Goal: Check status: Check status

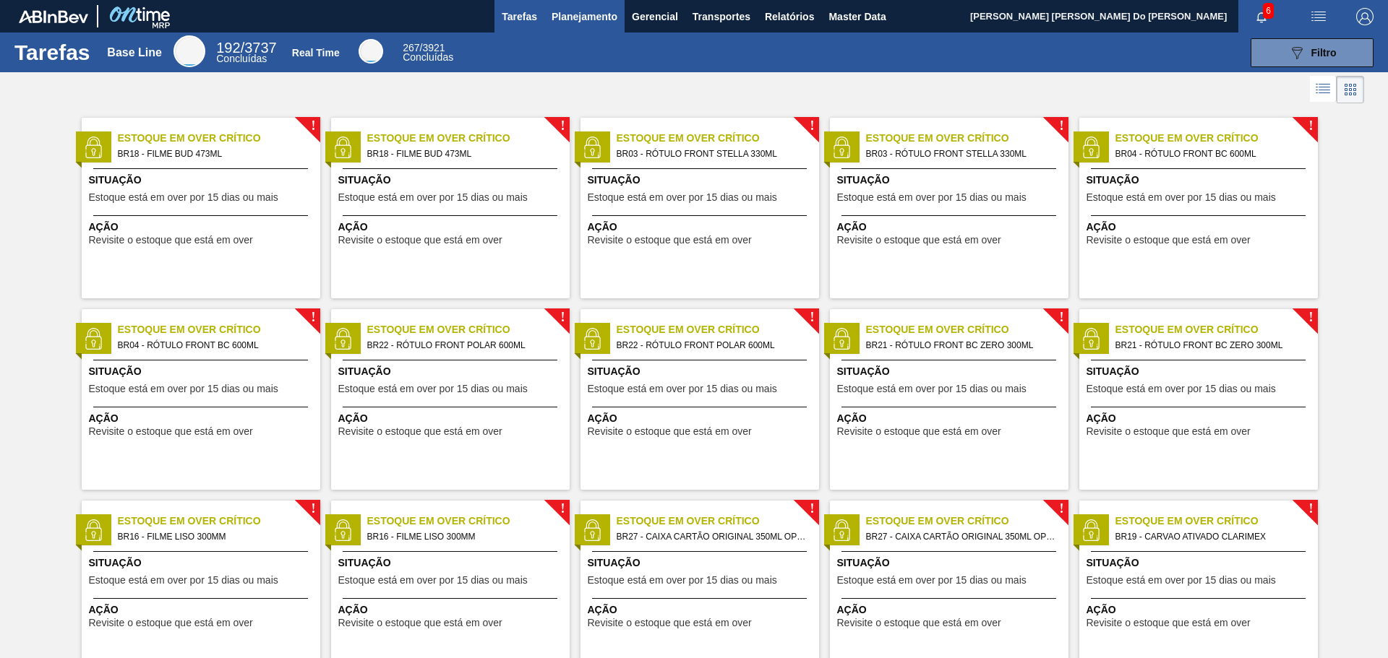
click at [585, 20] on span "Planejamento" at bounding box center [584, 16] width 66 height 17
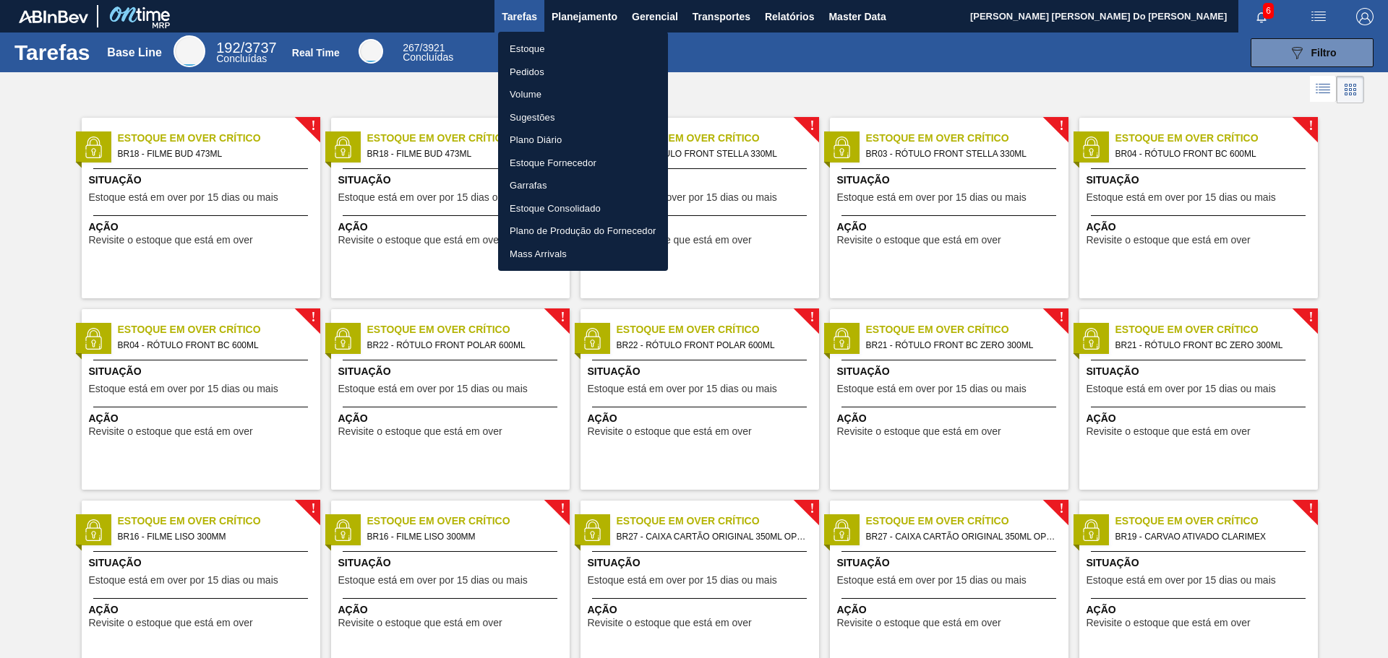
click at [1051, 40] on div at bounding box center [694, 329] width 1388 height 658
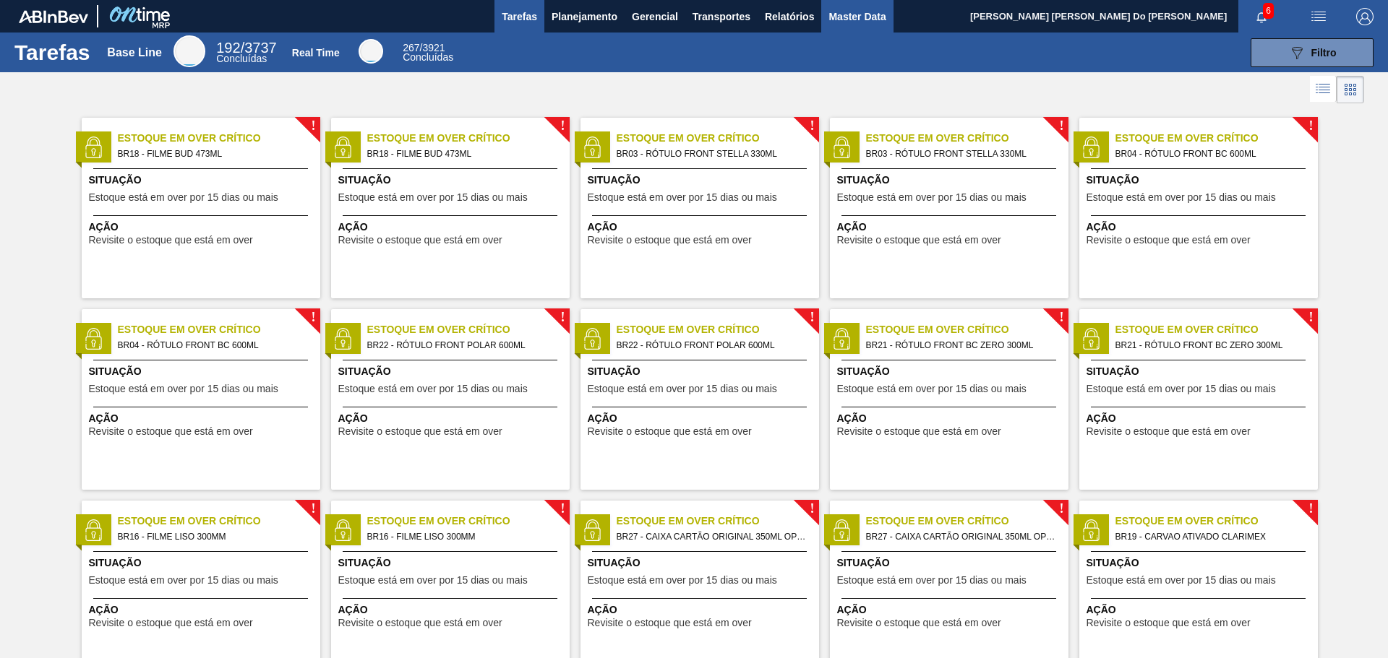
drag, startPoint x: 788, startPoint y: 13, endPoint x: 838, endPoint y: 19, distance: 50.2
click at [788, 13] on span "Relatórios" at bounding box center [789, 16] width 49 height 17
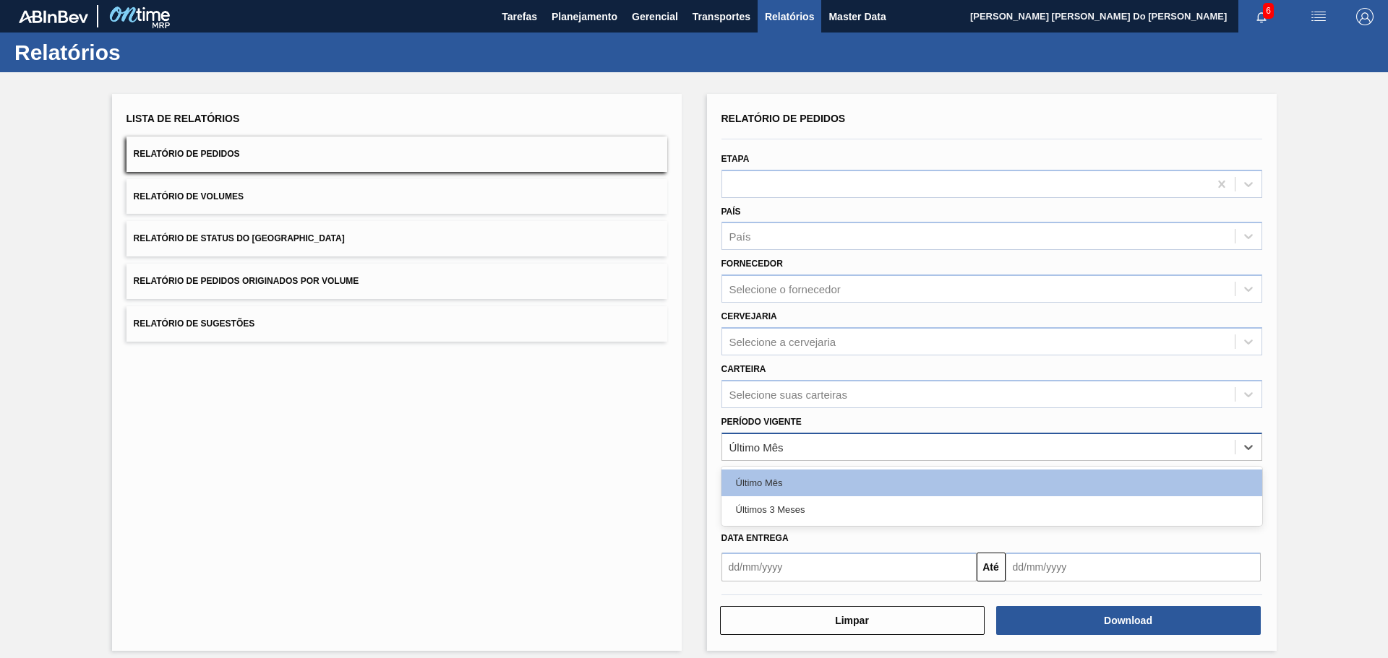
click at [817, 451] on div "Último Mês" at bounding box center [978, 447] width 512 height 21
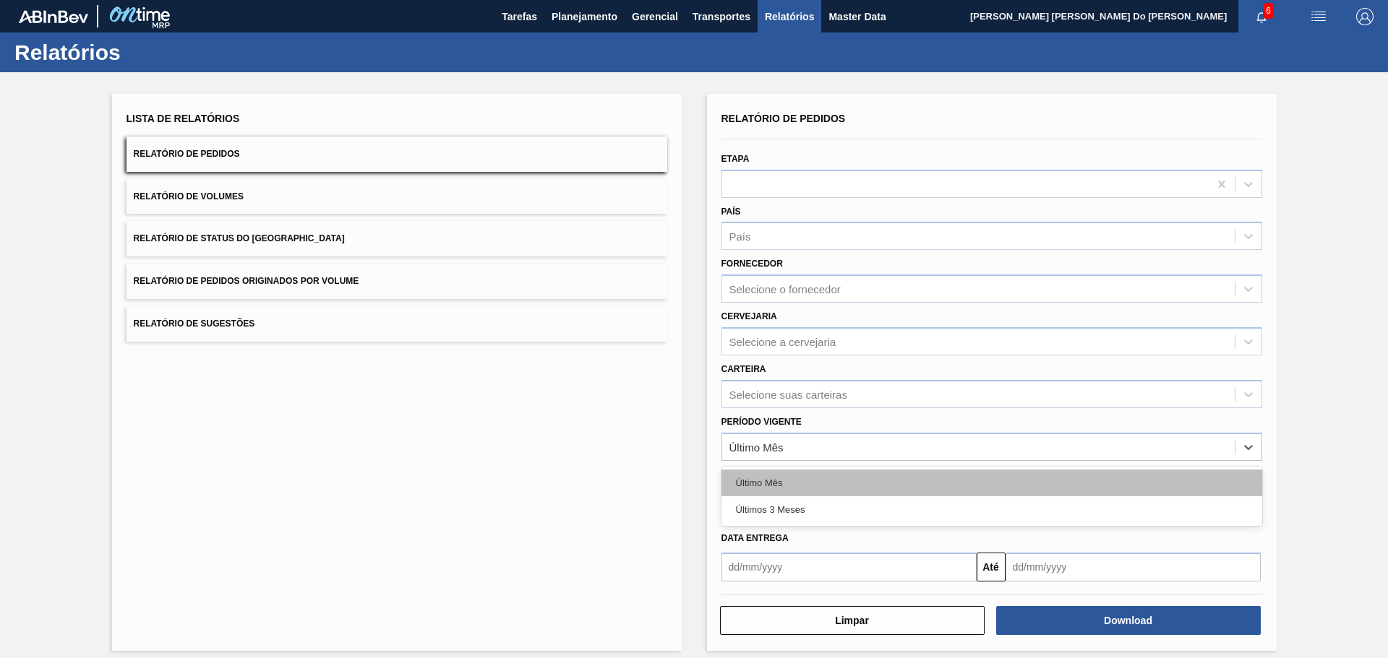
click at [794, 475] on div "Último Mês" at bounding box center [991, 483] width 541 height 27
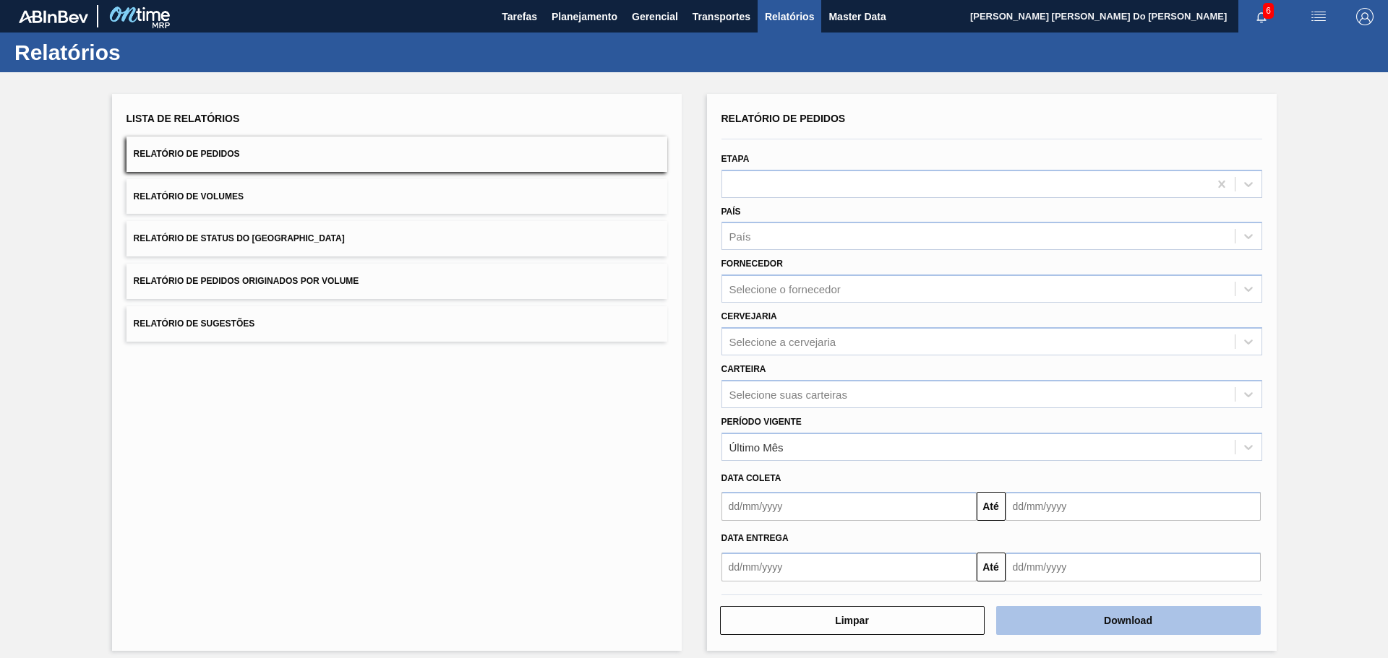
click at [1091, 617] on button "Download" at bounding box center [1128, 620] width 265 height 29
click at [259, 241] on span "Relatório de Status do [GEOGRAPHIC_DATA]" at bounding box center [239, 238] width 211 height 10
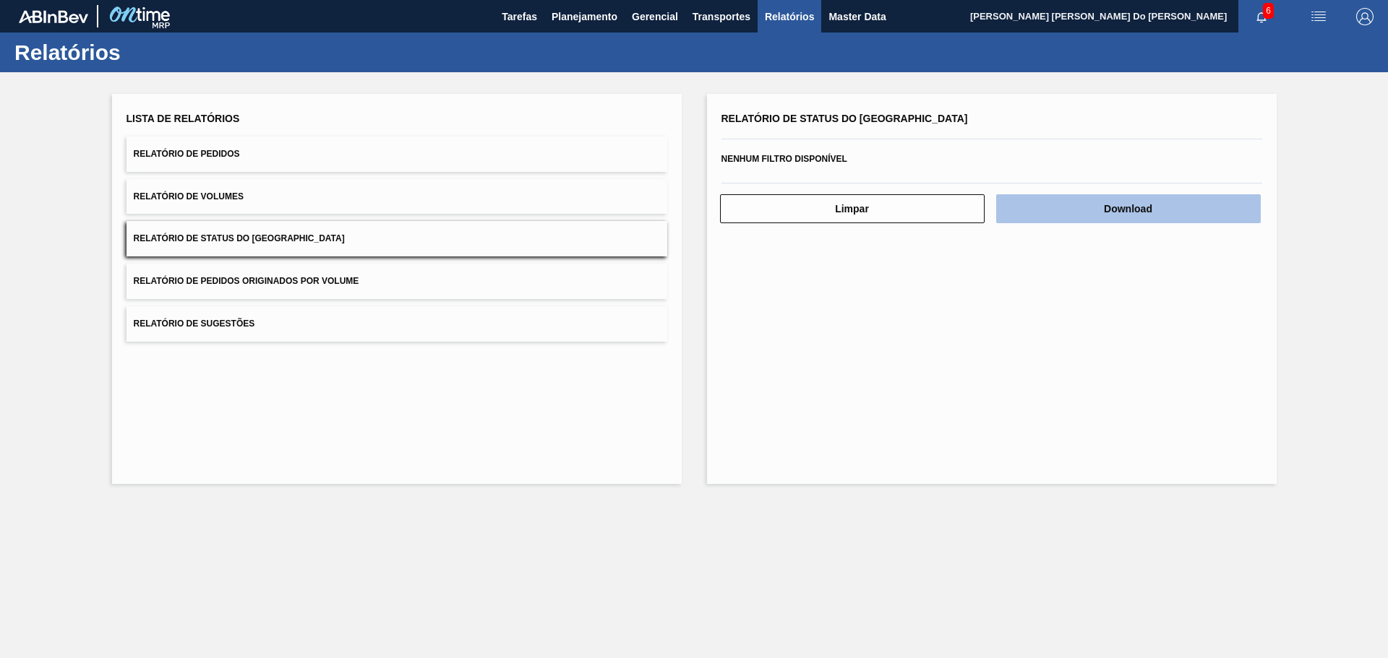
click at [1089, 202] on button "Download" at bounding box center [1128, 208] width 265 height 29
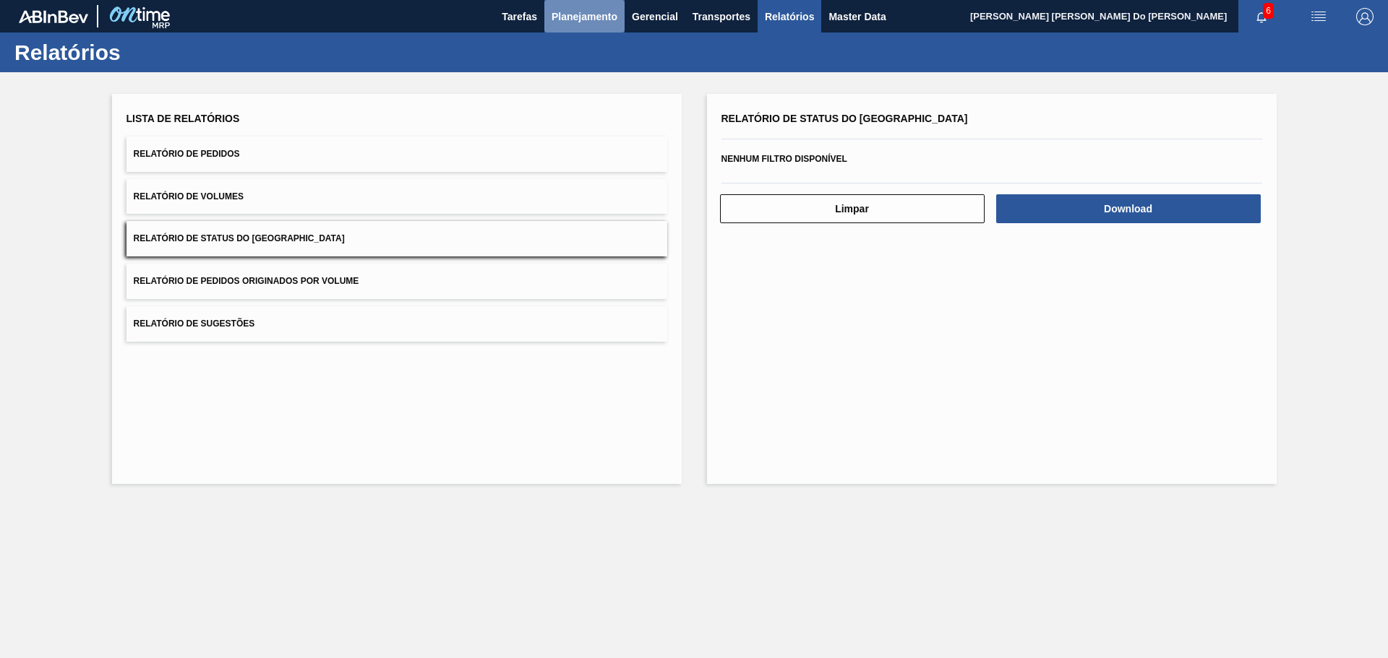
click at [598, 16] on span "Planejamento" at bounding box center [584, 16] width 66 height 17
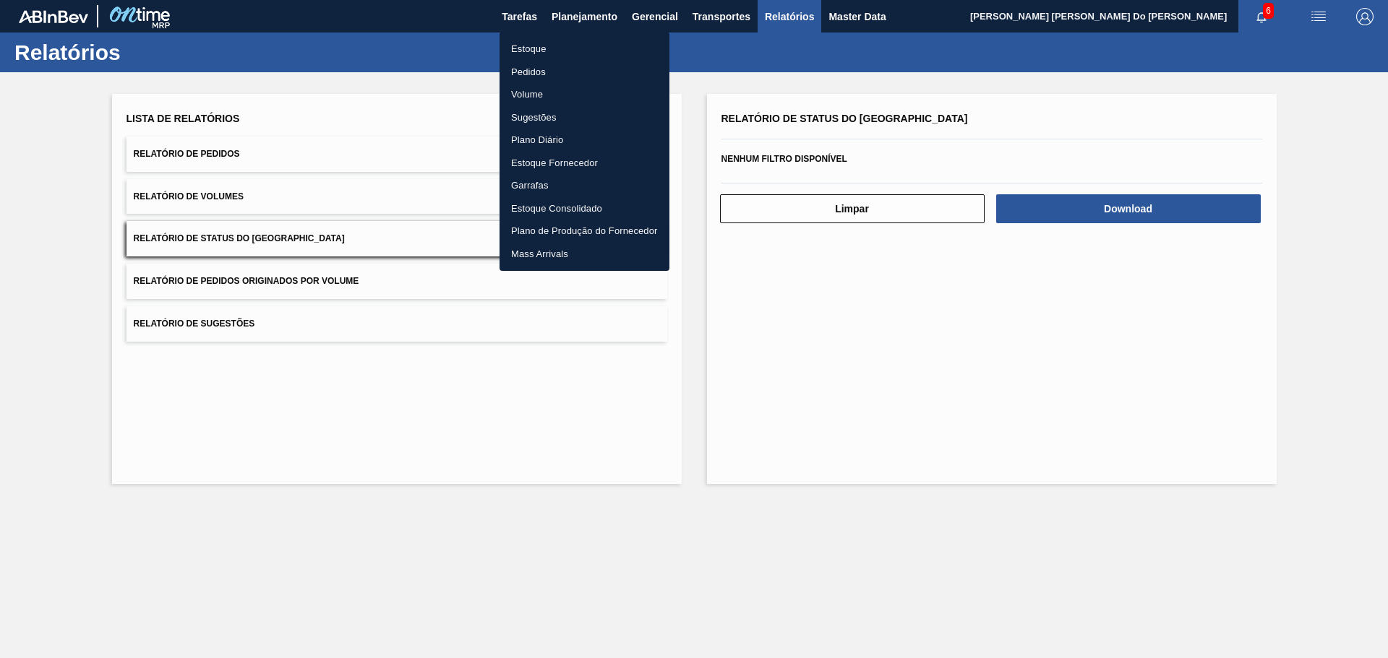
click at [536, 52] on li "Estoque" at bounding box center [584, 49] width 170 height 23
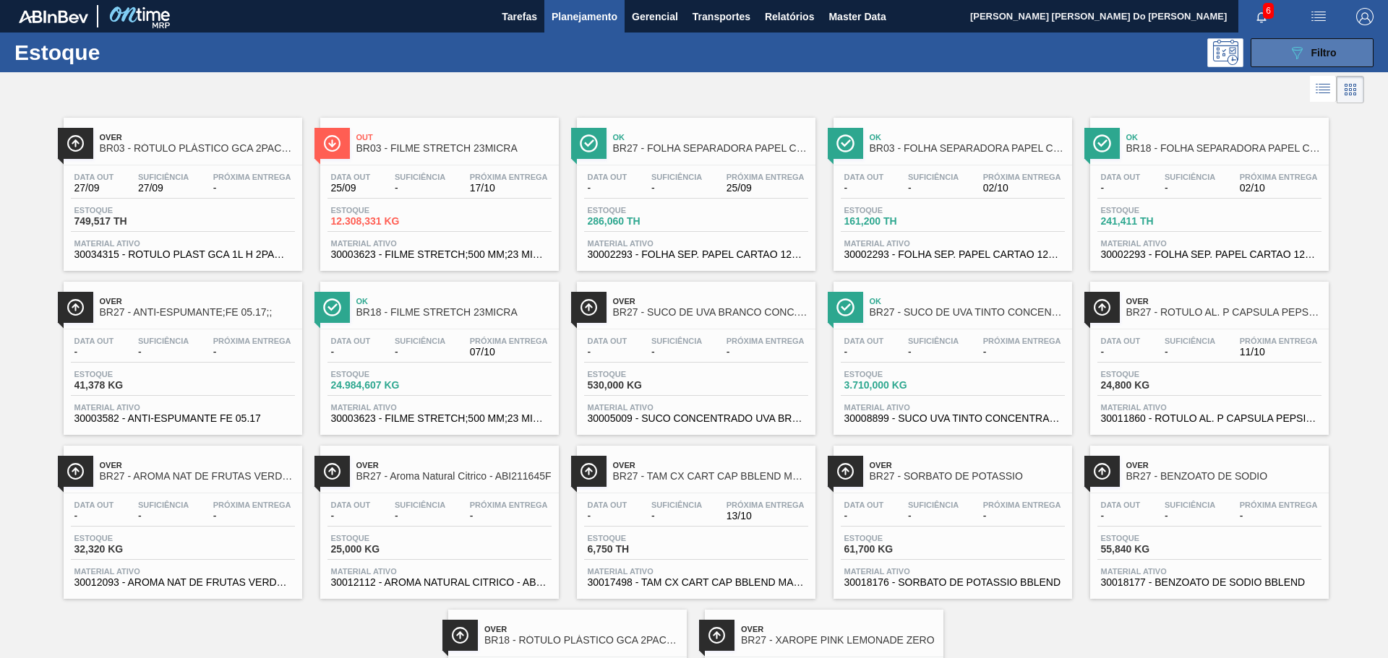
click at [1276, 56] on button "089F7B8B-B2A5-4AFE-B5C0-19BA573D28AC Filtro" at bounding box center [1311, 52] width 123 height 29
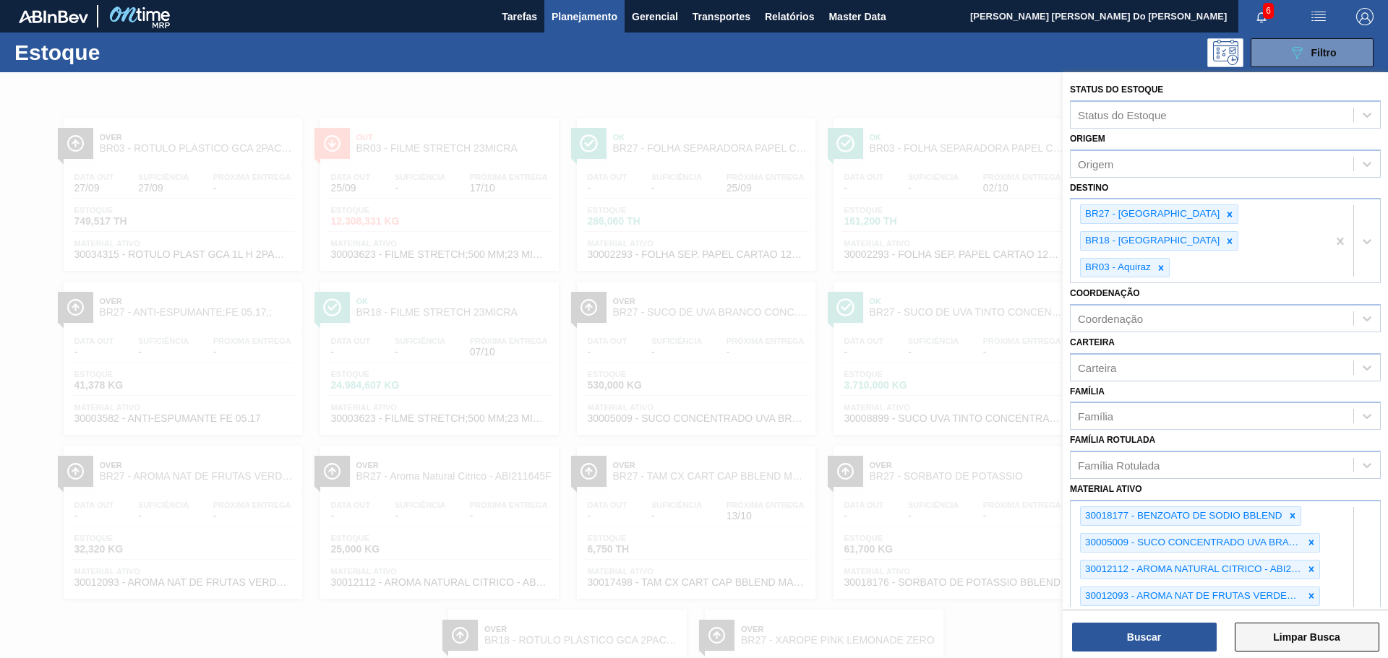
click at [1278, 636] on button "Limpar Busca" at bounding box center [1306, 637] width 145 height 29
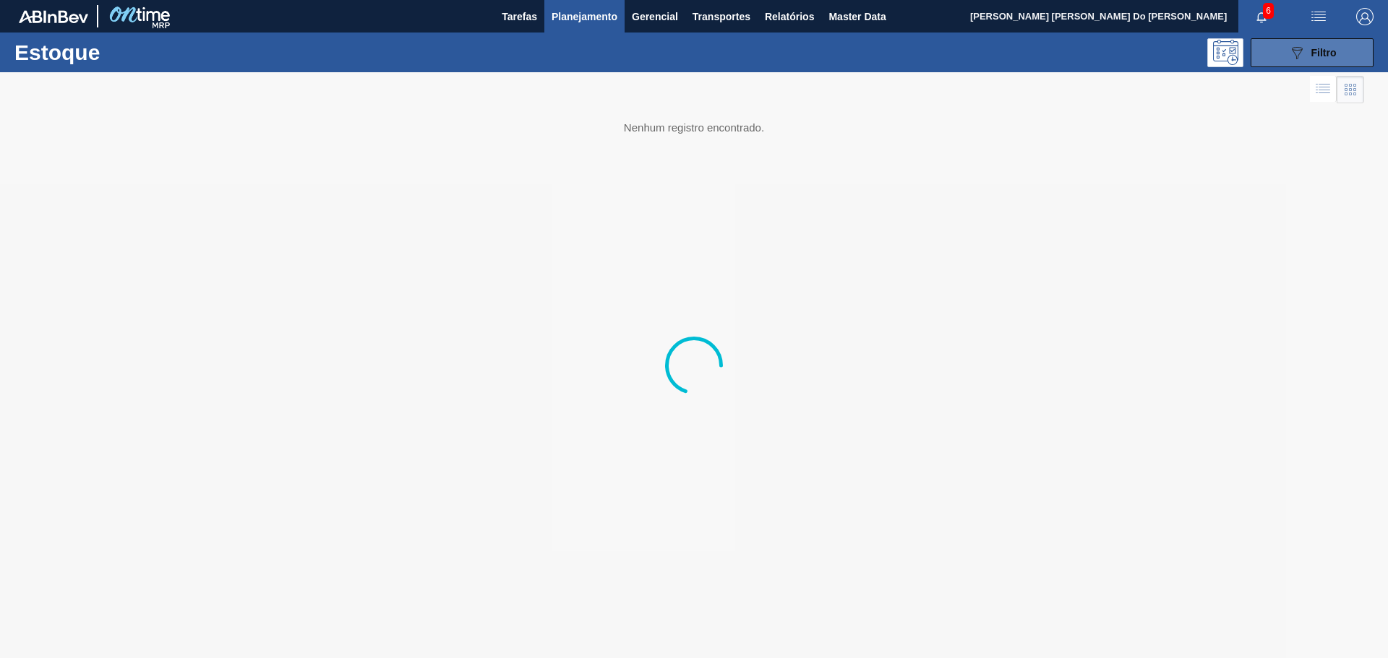
click at [1302, 58] on icon "089F7B8B-B2A5-4AFE-B5C0-19BA573D28AC" at bounding box center [1296, 52] width 17 height 17
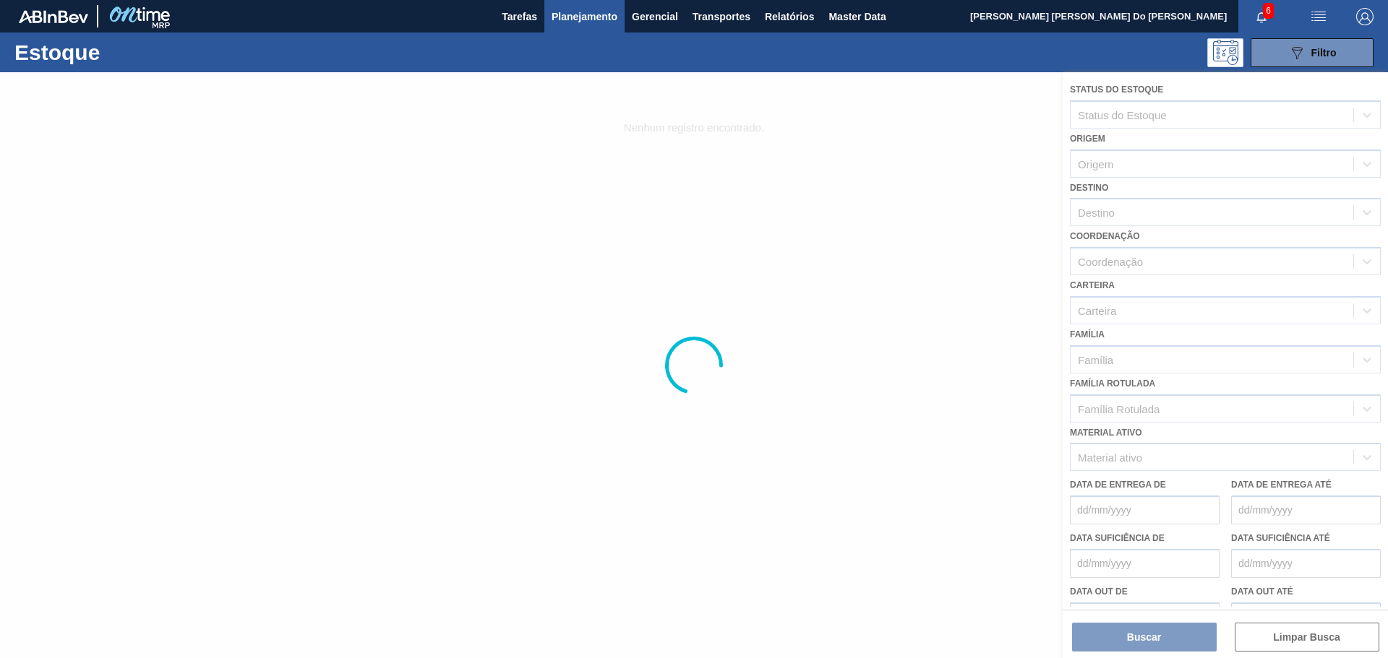
click at [1098, 357] on div at bounding box center [694, 365] width 1388 height 586
click at [1078, 455] on div at bounding box center [694, 365] width 1388 height 586
click at [1097, 463] on div at bounding box center [694, 365] width 1388 height 586
click at [769, 411] on div at bounding box center [694, 365] width 1388 height 586
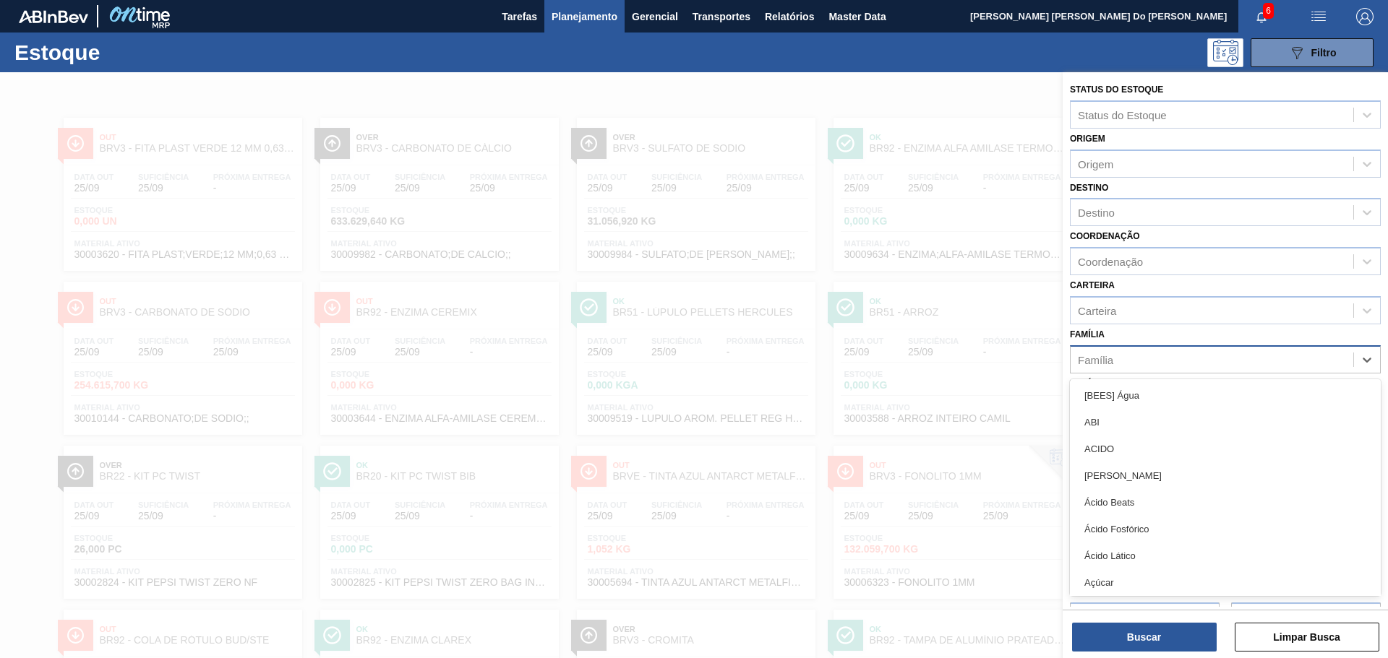
click at [1119, 358] on div "Família" at bounding box center [1211, 359] width 283 height 21
click at [1128, 352] on div "Família" at bounding box center [1211, 359] width 283 height 21
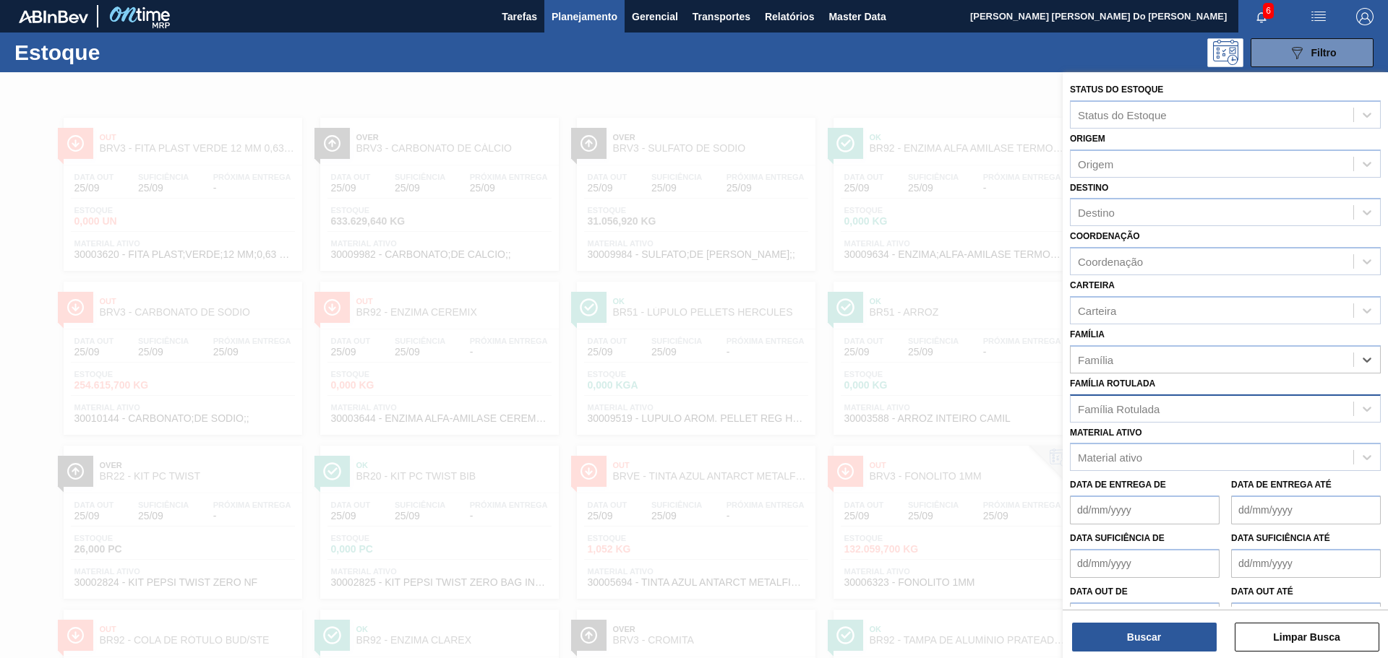
click at [1110, 407] on div "Família Rotulada" at bounding box center [1119, 409] width 82 height 12
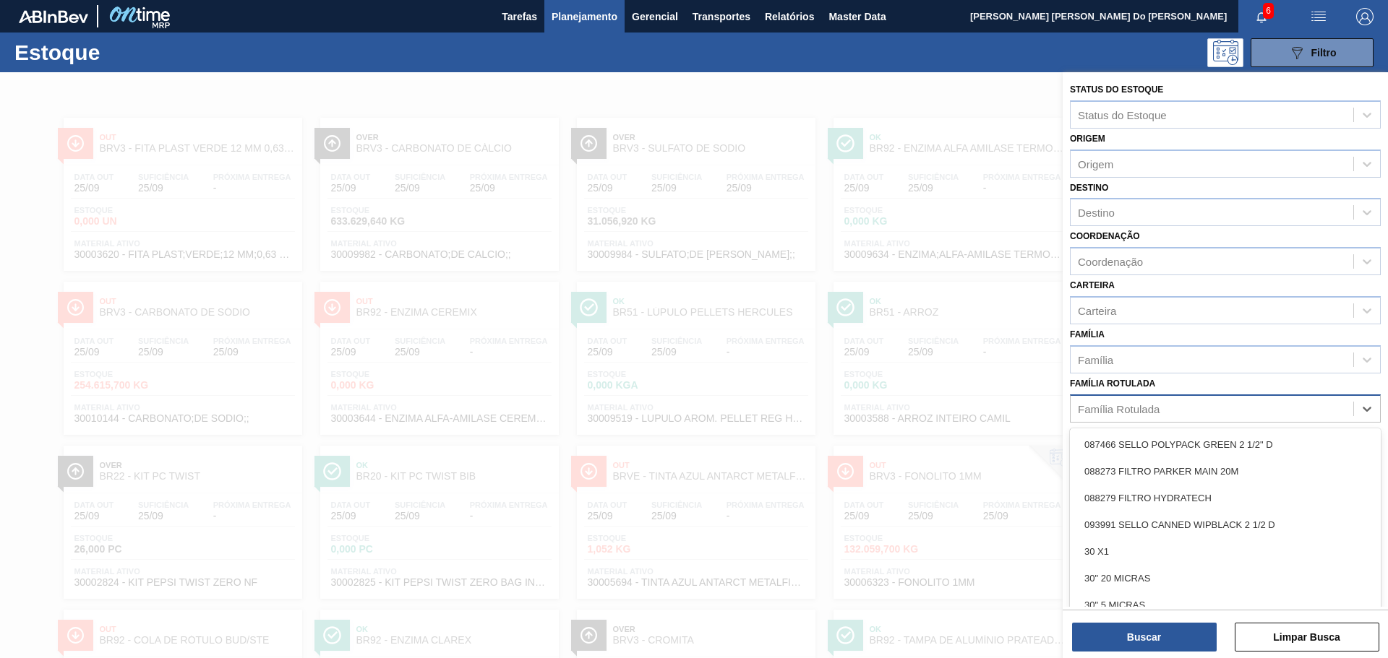
paste Rotulada "30034457"
type Rotulada "30034457"
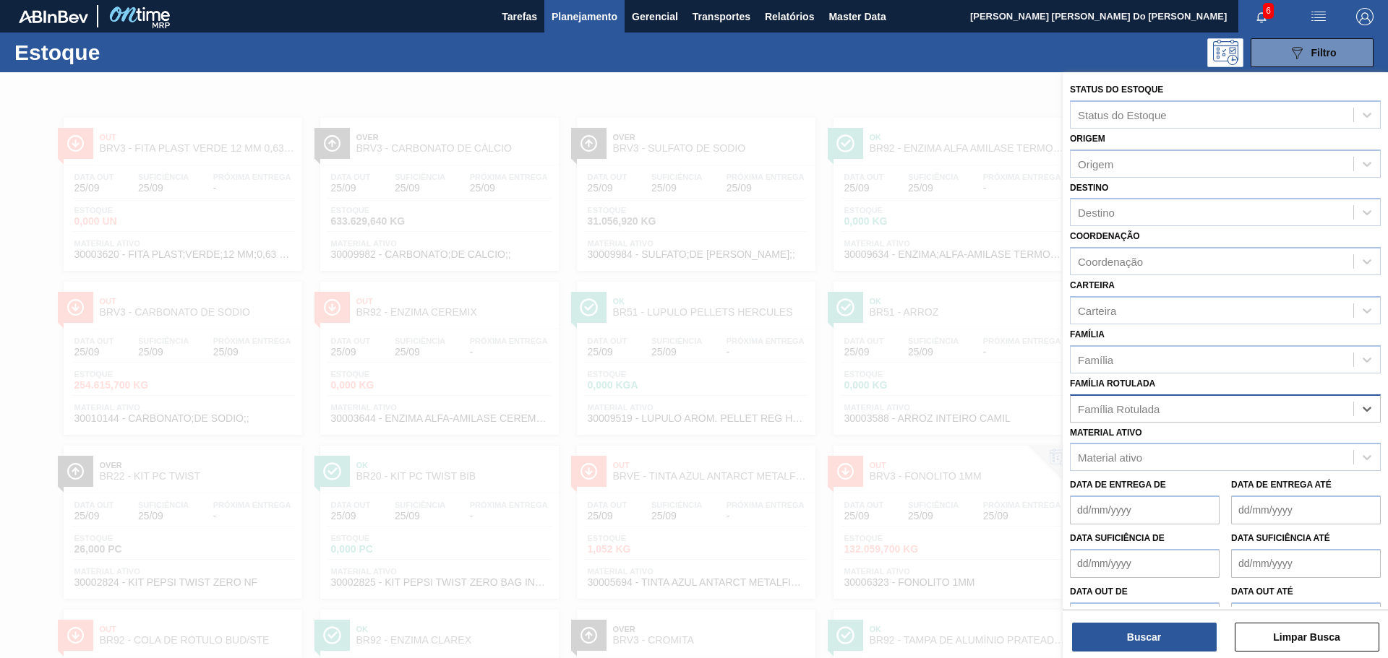
drag, startPoint x: 958, startPoint y: 400, endPoint x: 945, endPoint y: 400, distance: 13.0
click at [1062, 400] on div "Status do Estoque Status do Estoque Origem Origem Destino Destino Coordenação C…" at bounding box center [1224, 401] width 325 height 658
click at [1108, 457] on div "Material ativo" at bounding box center [1110, 458] width 64 height 12
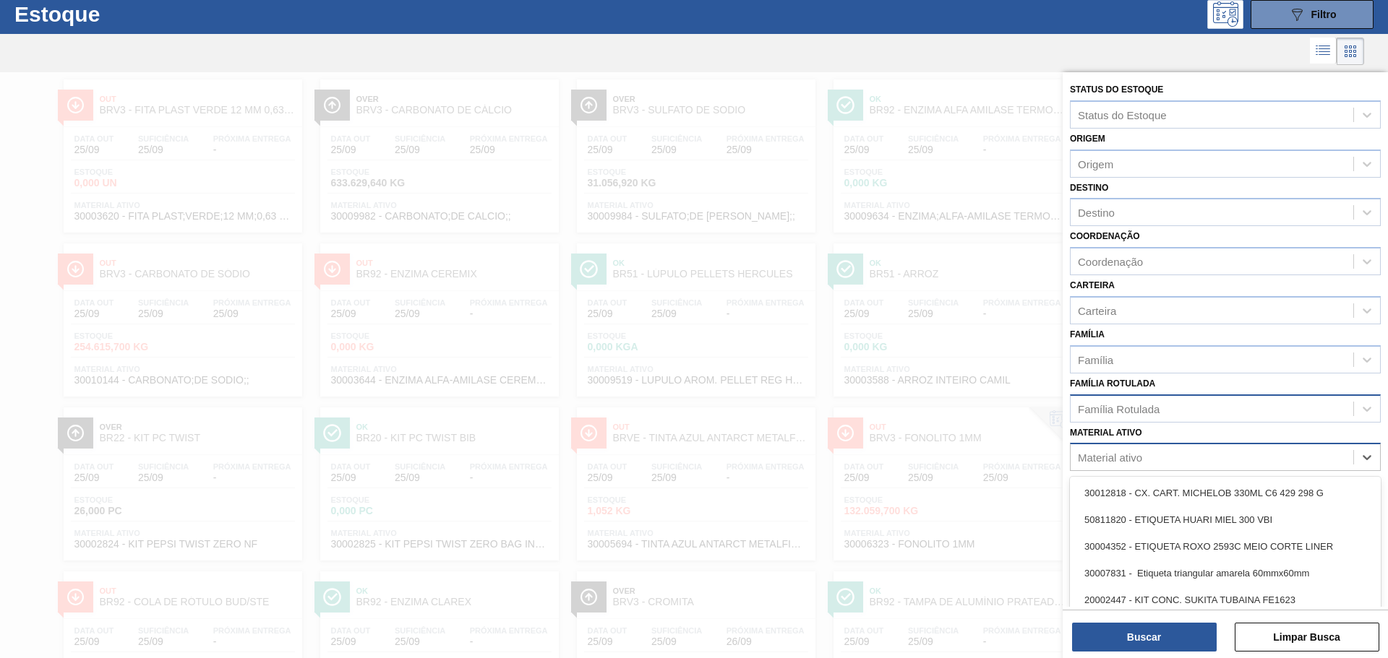
scroll to position [41, 0]
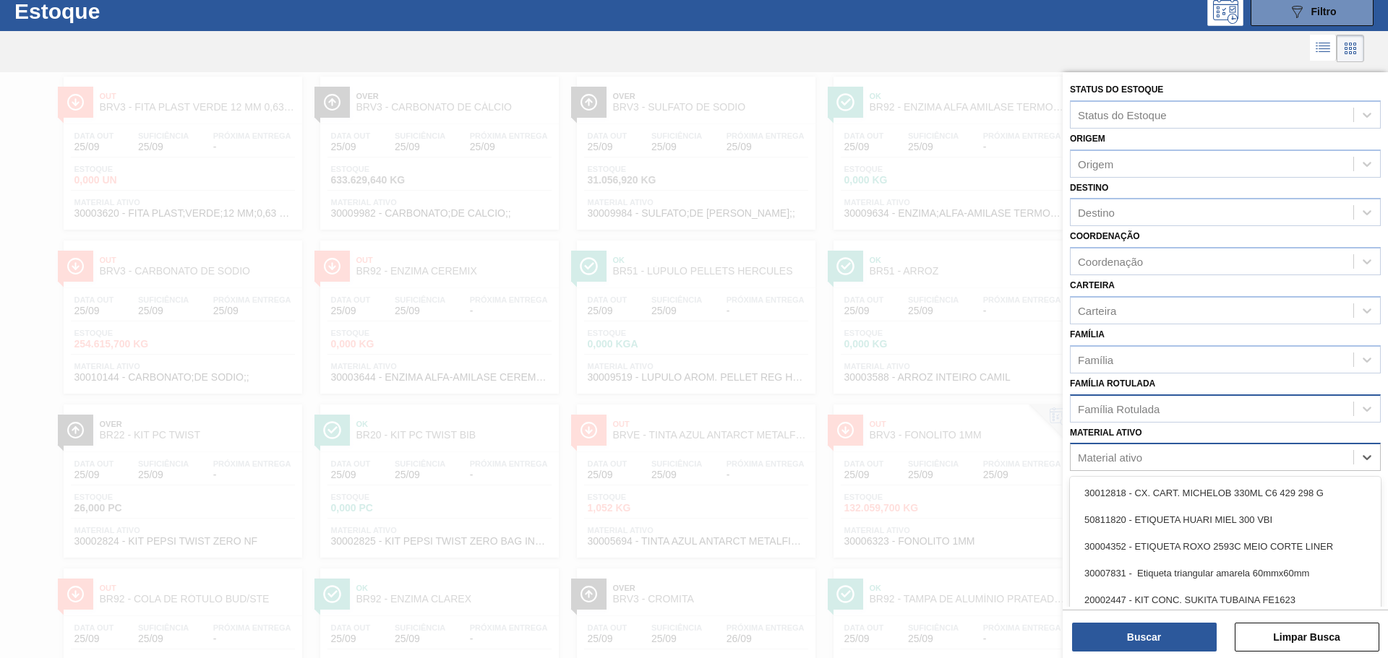
paste ativo "30034457"
type ativo "30034457"
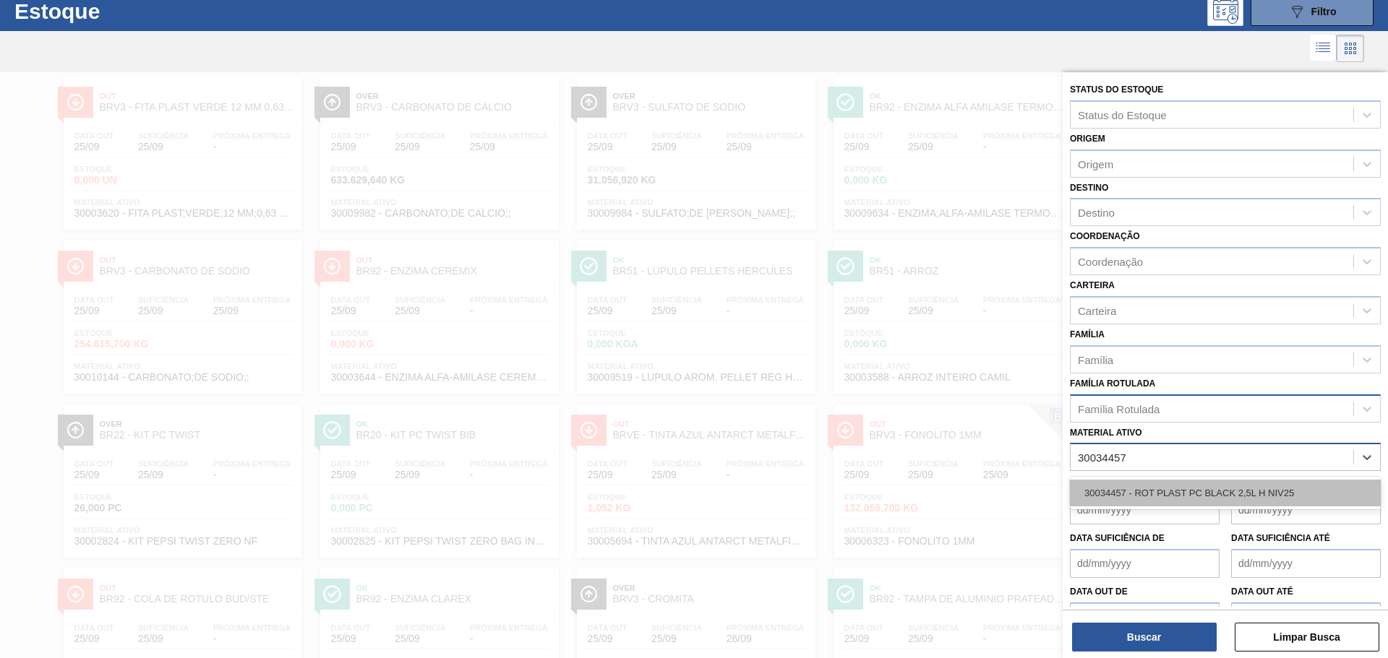
click at [1113, 491] on div "30034457 - ROT PLAST PC BLACK 2,5L H NIV25" at bounding box center [1225, 493] width 311 height 27
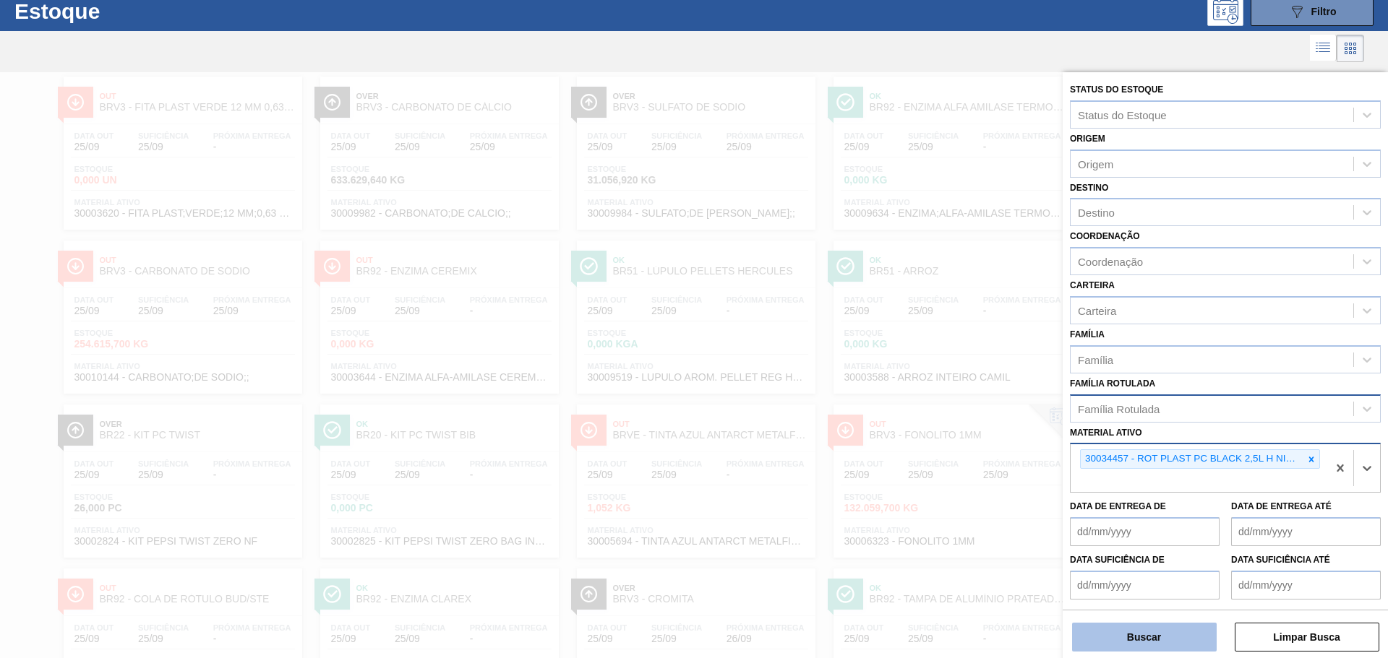
click at [1155, 640] on button "Buscar" at bounding box center [1144, 637] width 145 height 29
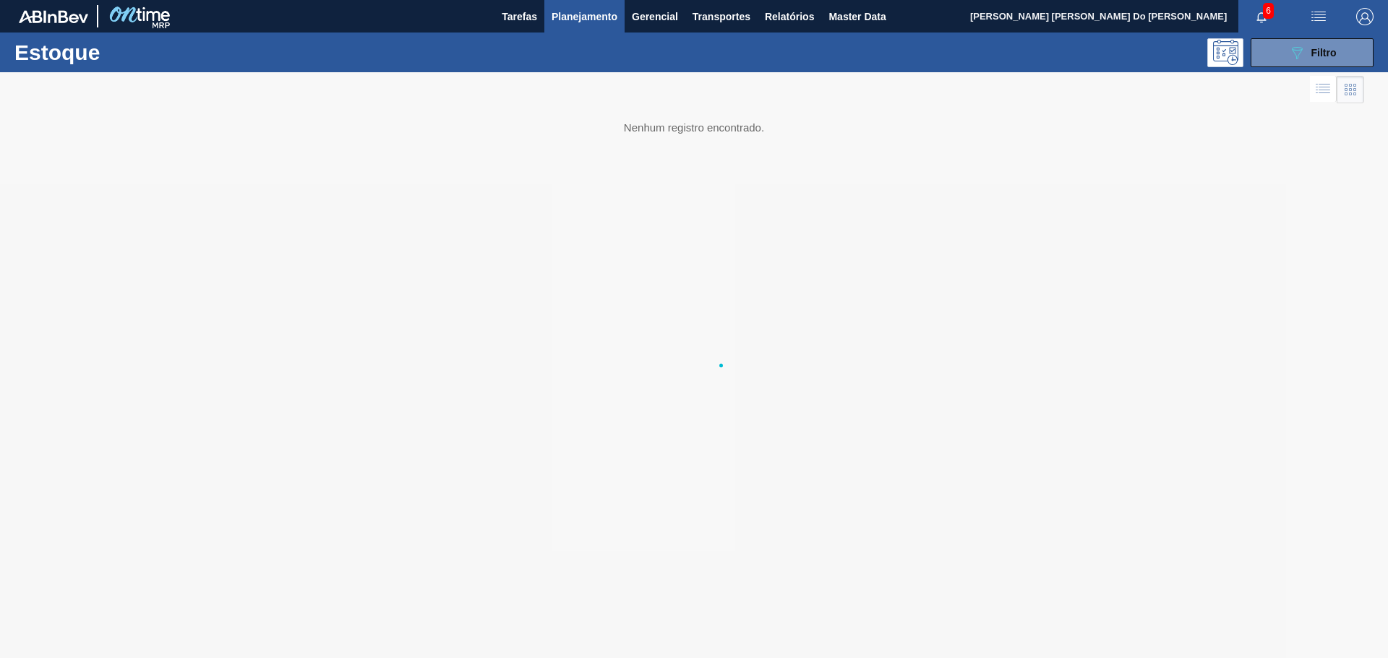
scroll to position [0, 0]
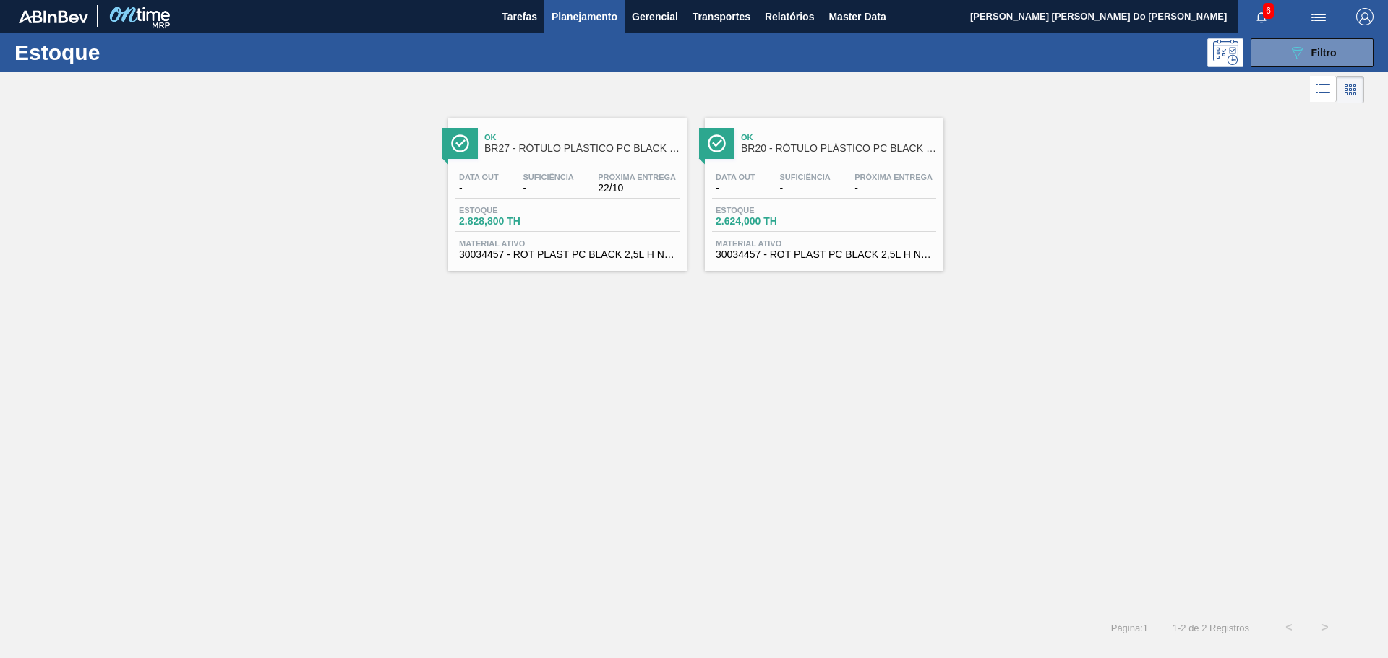
click at [571, 225] on div "Estoque 2.828,800 TH" at bounding box center [567, 219] width 224 height 26
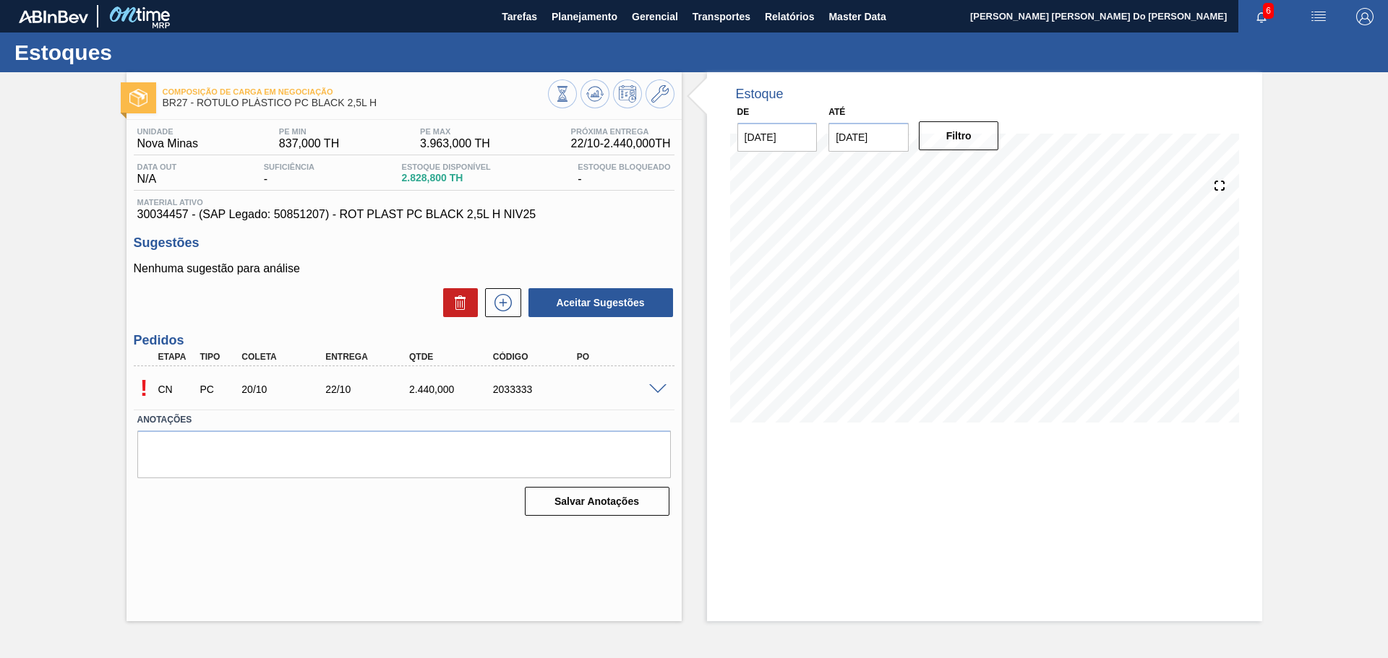
click at [656, 385] on span at bounding box center [657, 389] width 17 height 11
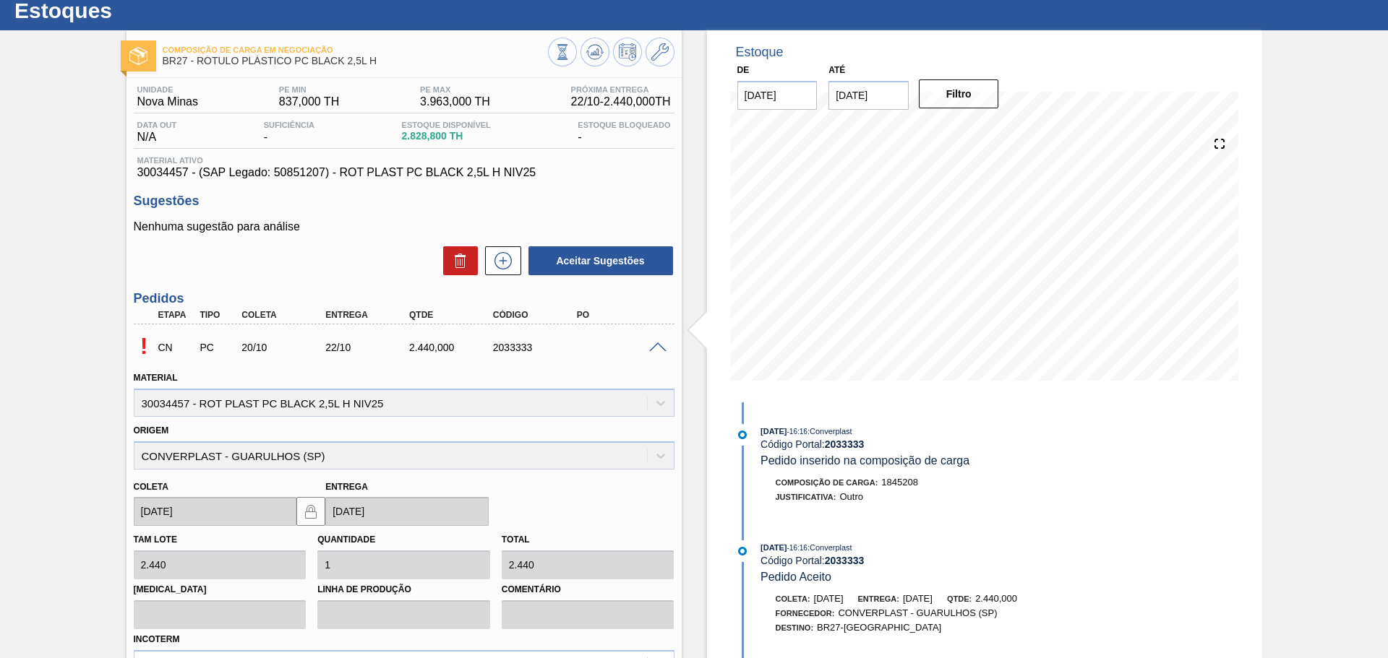
scroll to position [145, 0]
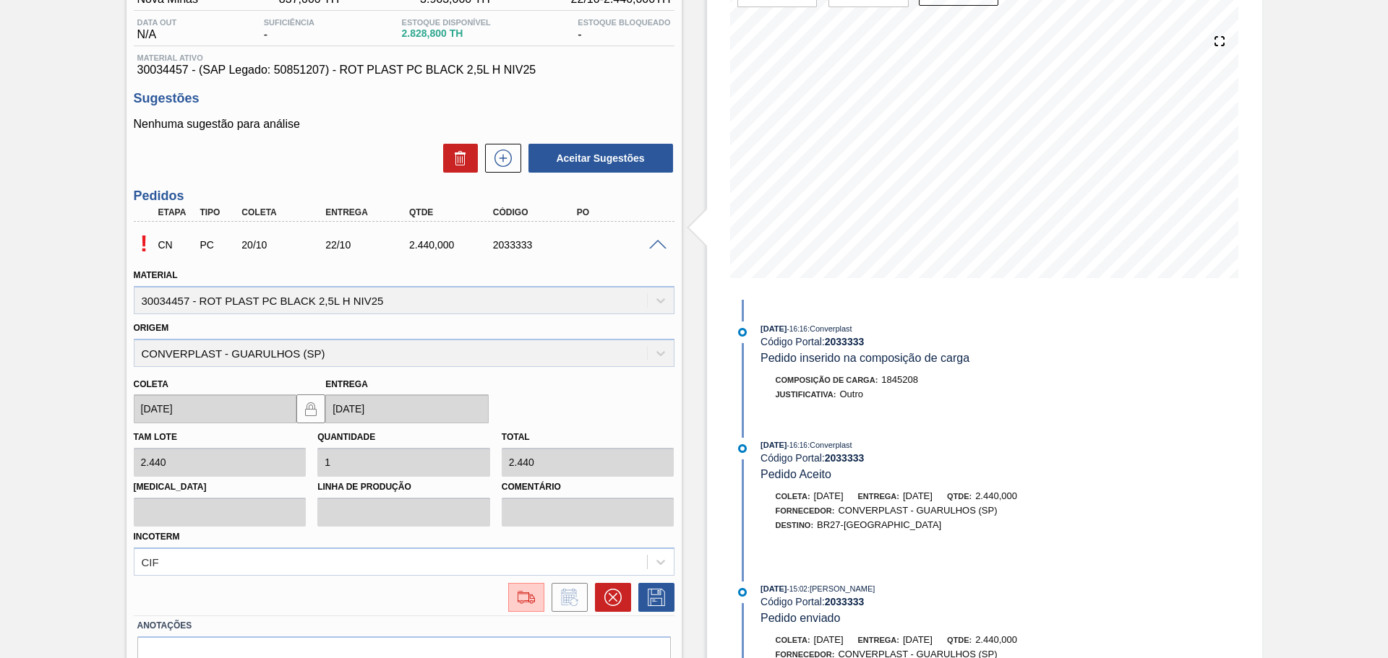
drag, startPoint x: 585, startPoint y: 246, endPoint x: 573, endPoint y: 240, distance: 12.9
click at [574, 240] on div "CN PC 20/10 22/10 2.440,000 2033333" at bounding box center [400, 243] width 502 height 29
click at [519, 598] on img at bounding box center [526, 597] width 23 height 17
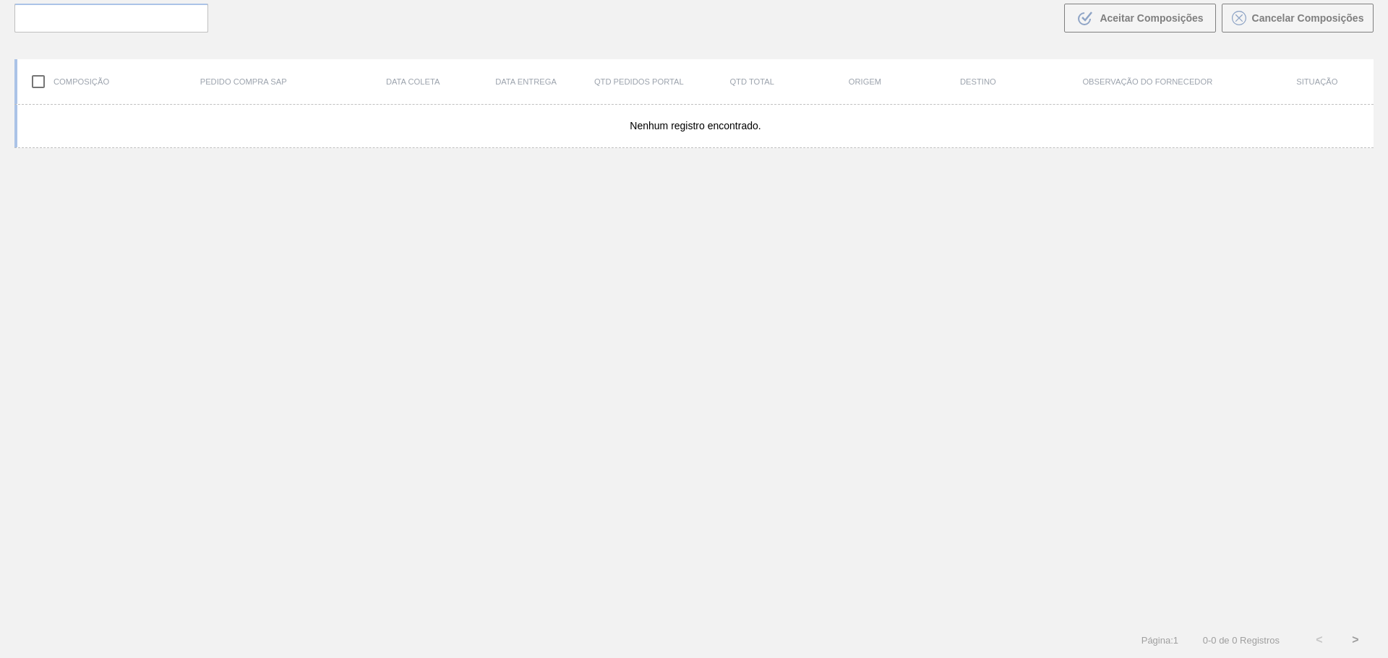
scroll to position [104, 0]
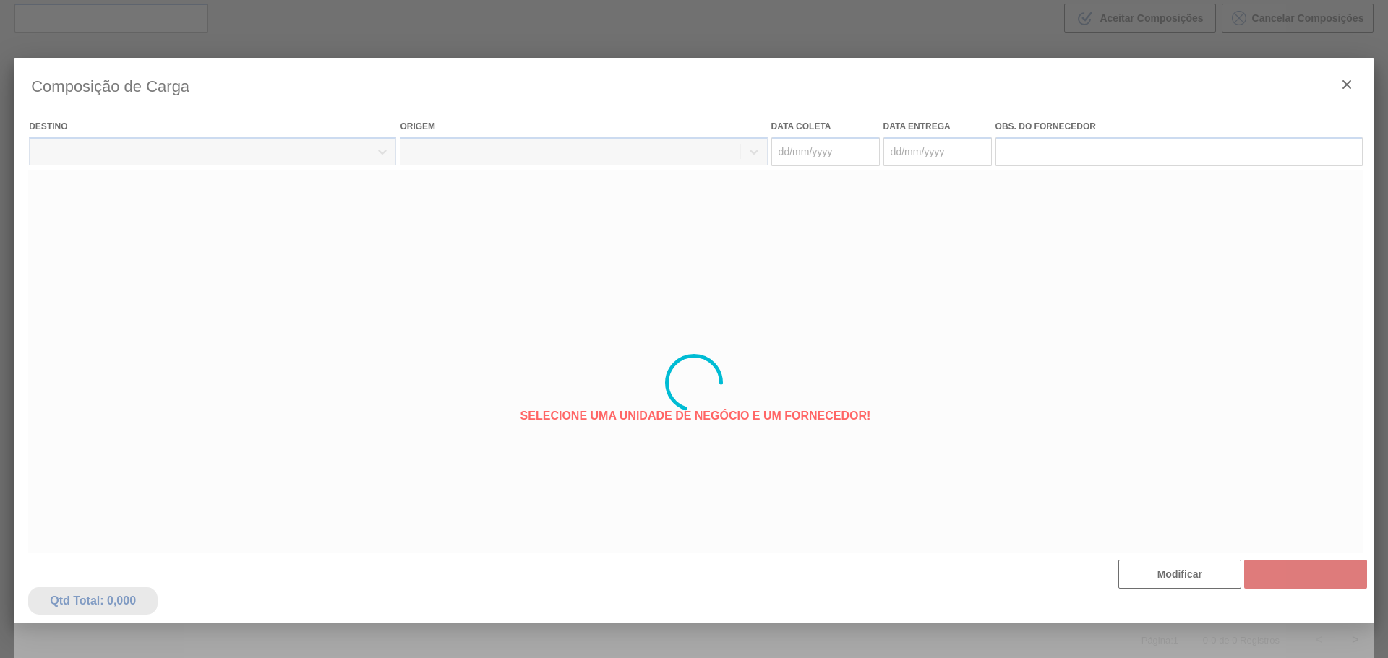
type coleta "[DATE]"
type entrega "[DATE]"
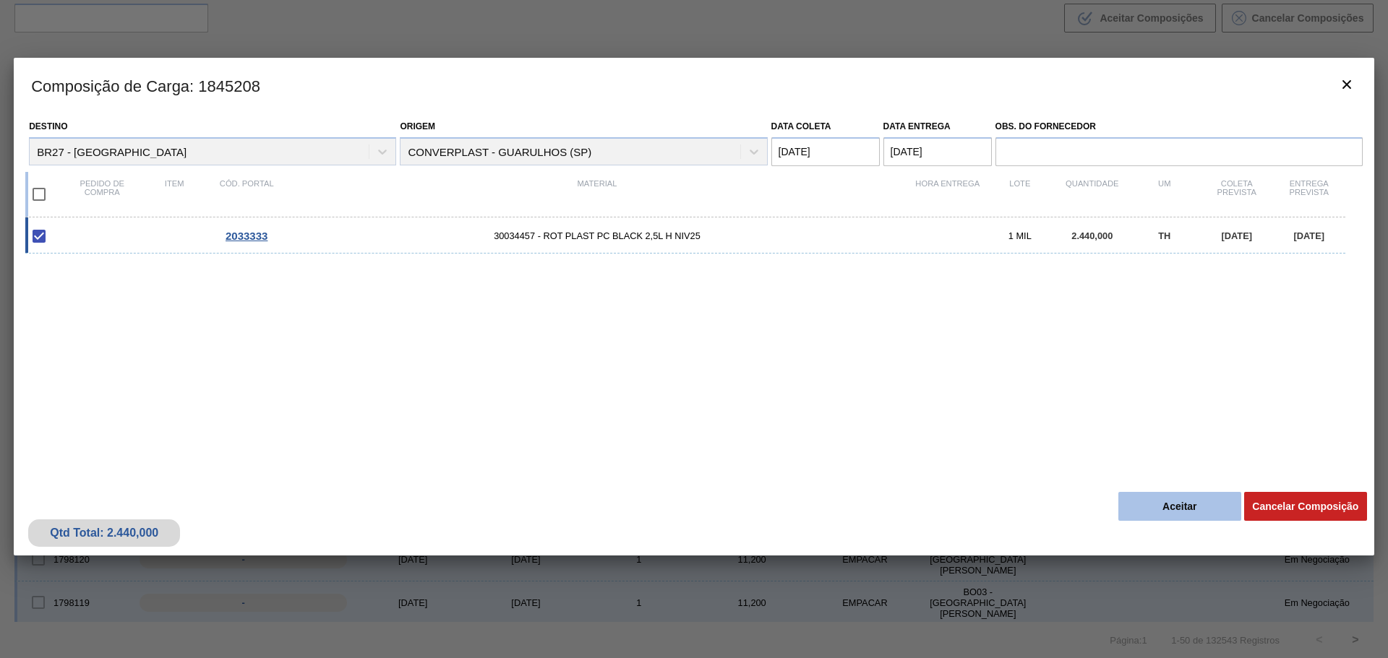
click at [1156, 507] on button "Aceitar" at bounding box center [1179, 506] width 123 height 29
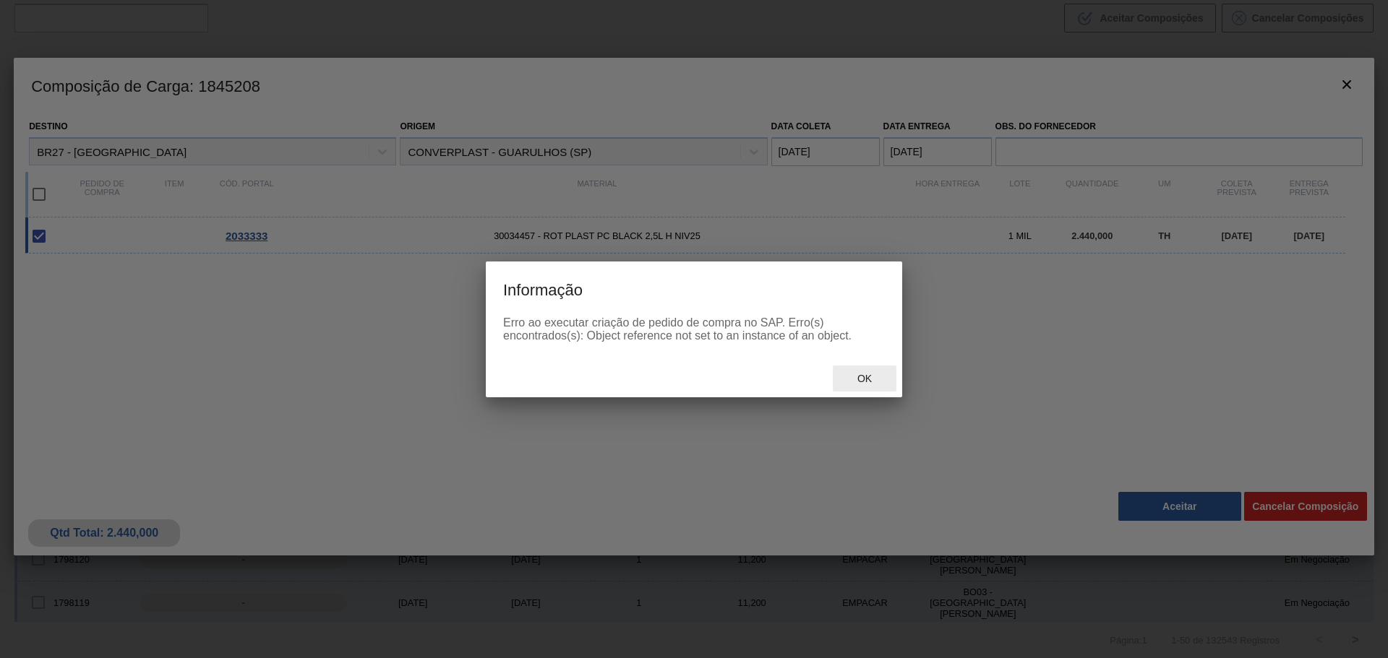
click at [854, 378] on span "Ok" at bounding box center [865, 379] width 38 height 12
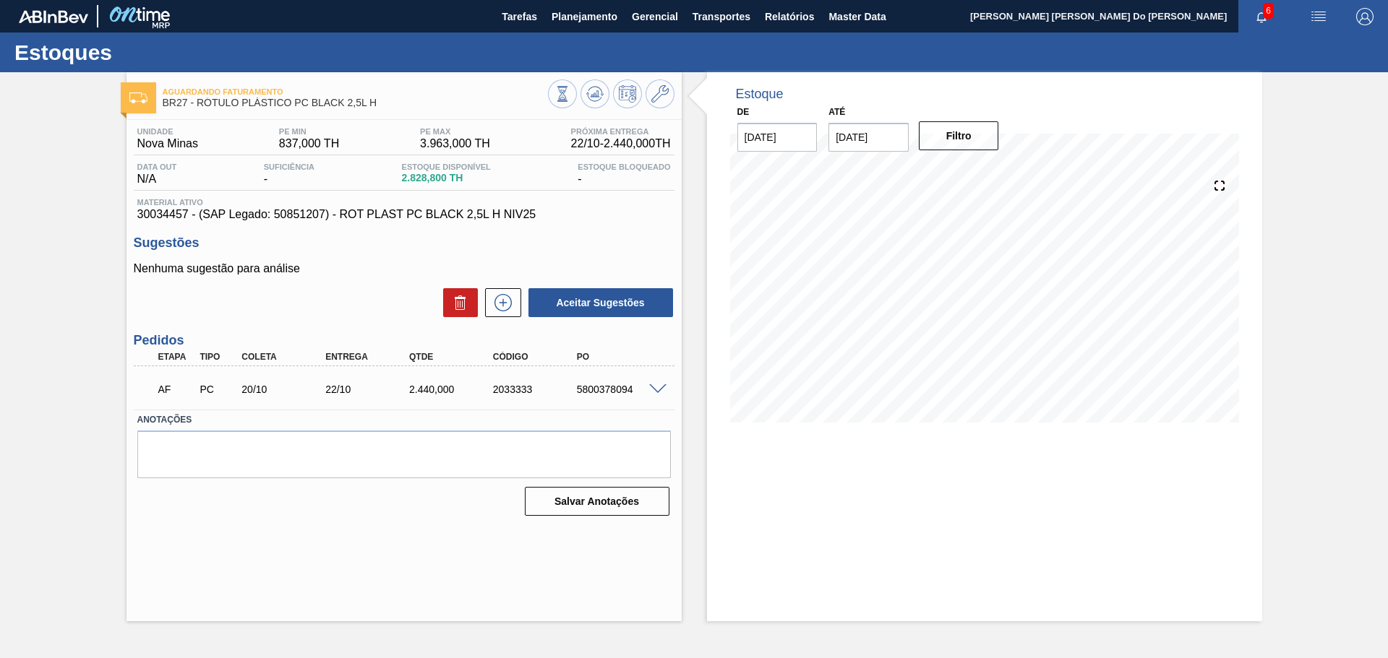
click at [599, 390] on div "5800378094" at bounding box center [620, 390] width 94 height 12
copy div "5800378094"
click at [1360, 20] on img "button" at bounding box center [1364, 16] width 17 height 17
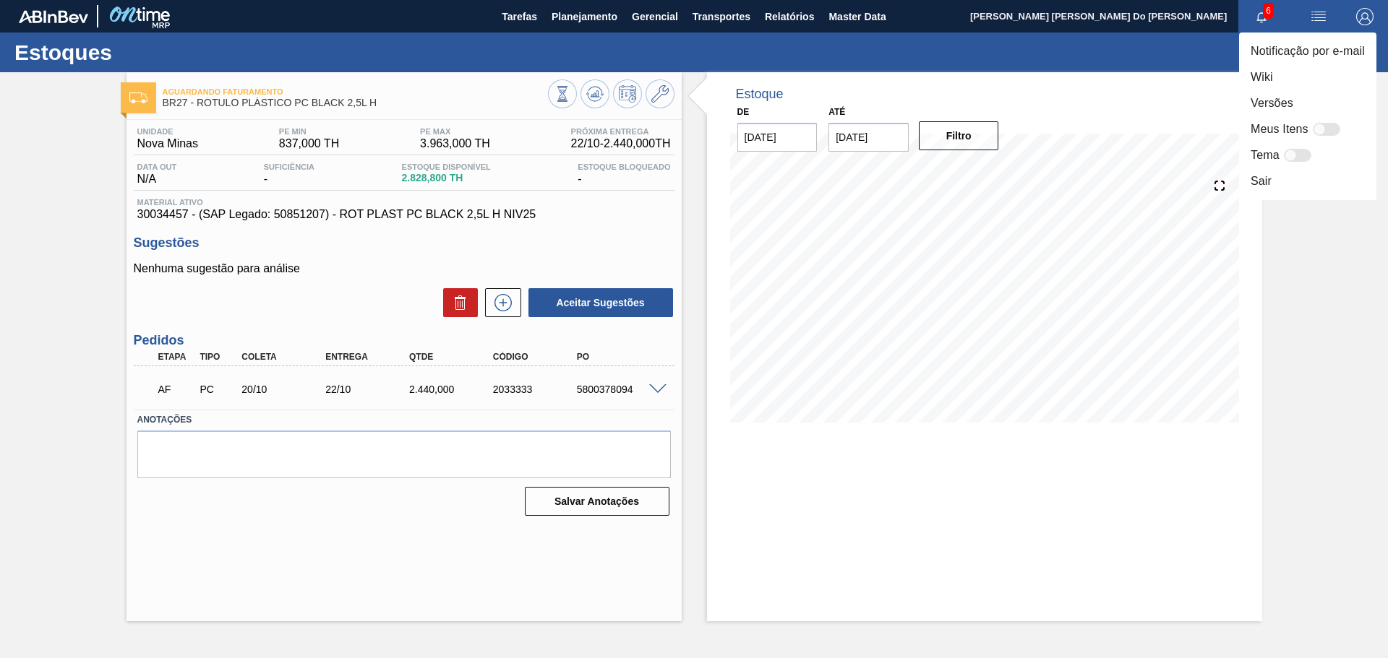
click at [788, 59] on div at bounding box center [694, 329] width 1388 height 658
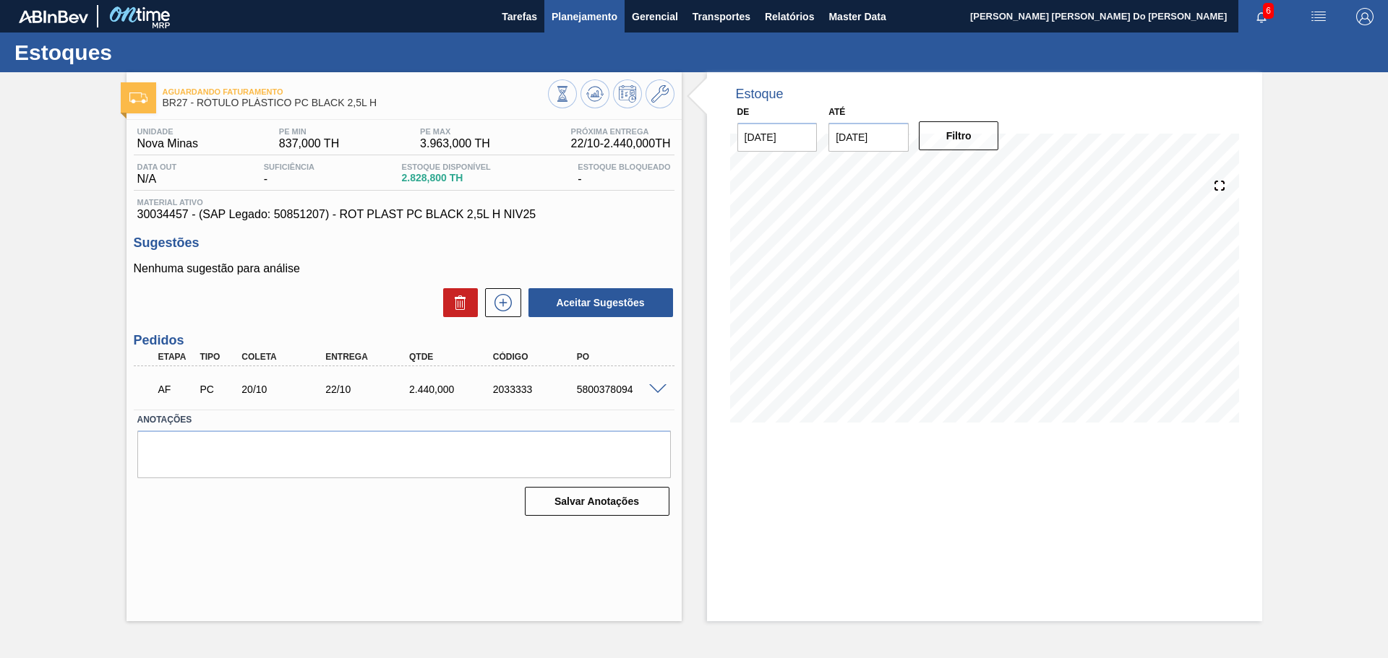
click at [588, 22] on span "Planejamento" at bounding box center [584, 16] width 66 height 17
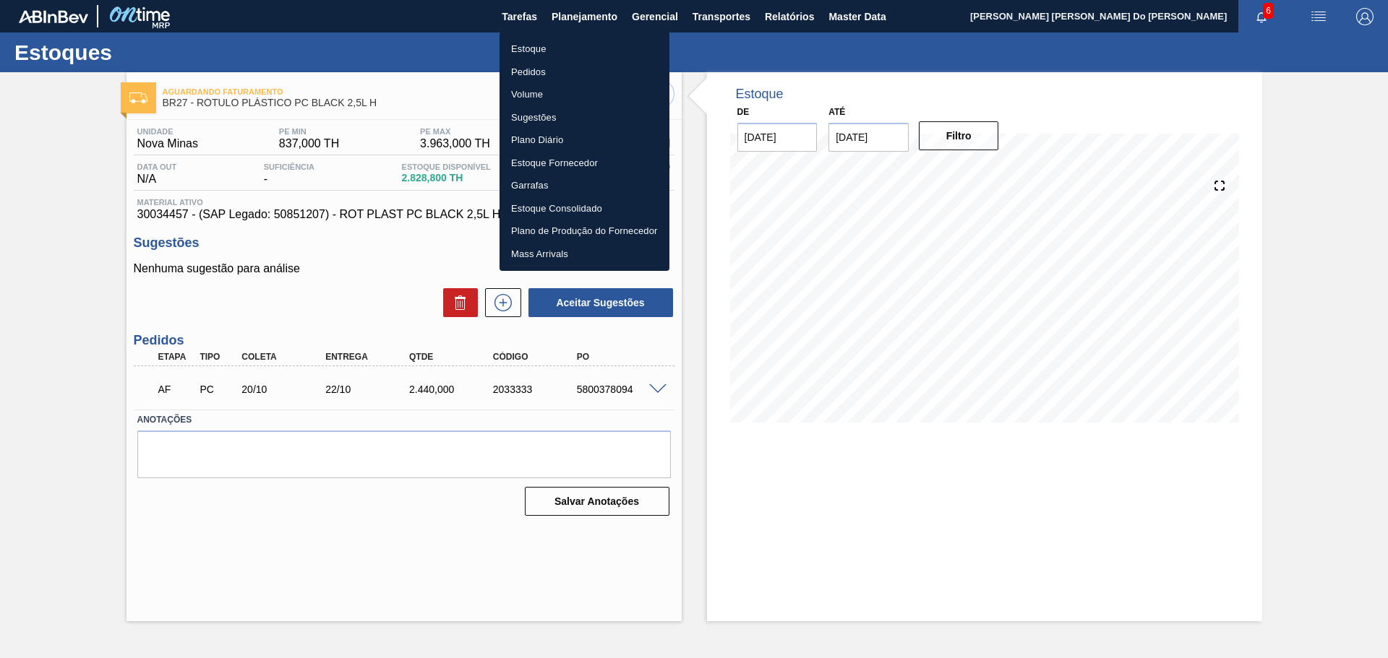
click at [531, 48] on li "Estoque" at bounding box center [584, 49] width 170 height 23
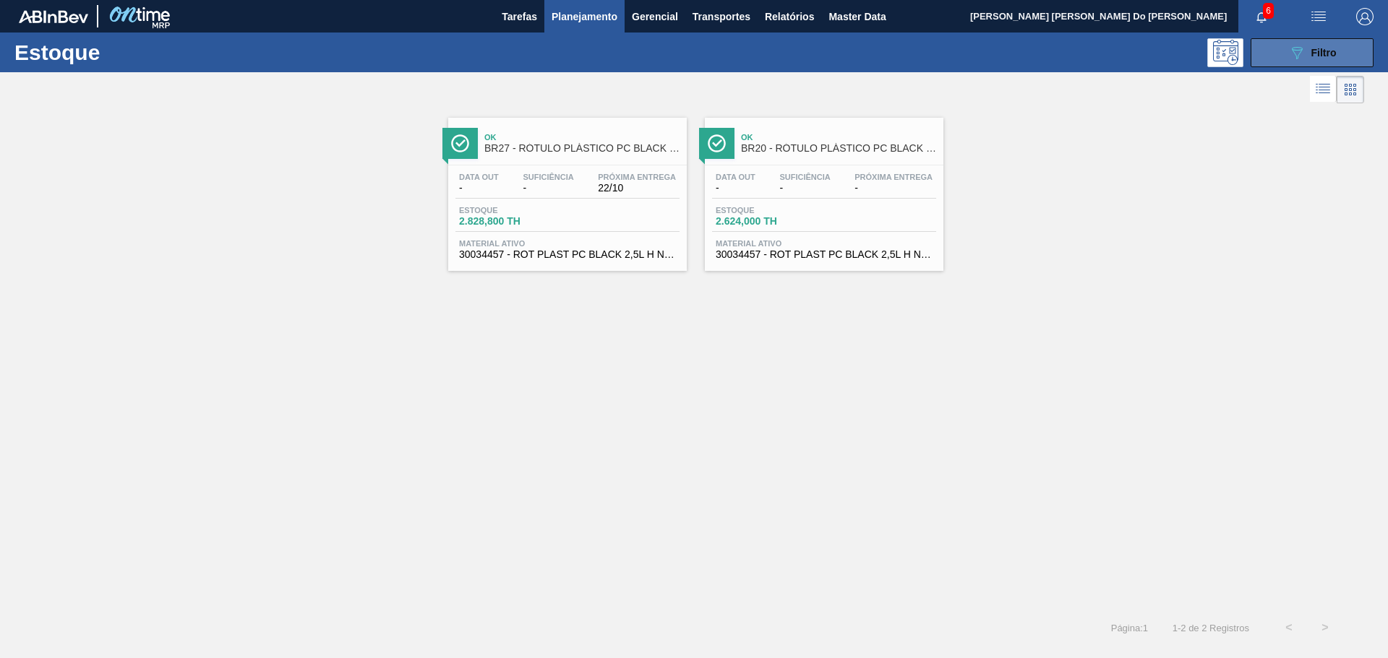
click at [1315, 53] on span "Filtro" at bounding box center [1323, 53] width 25 height 12
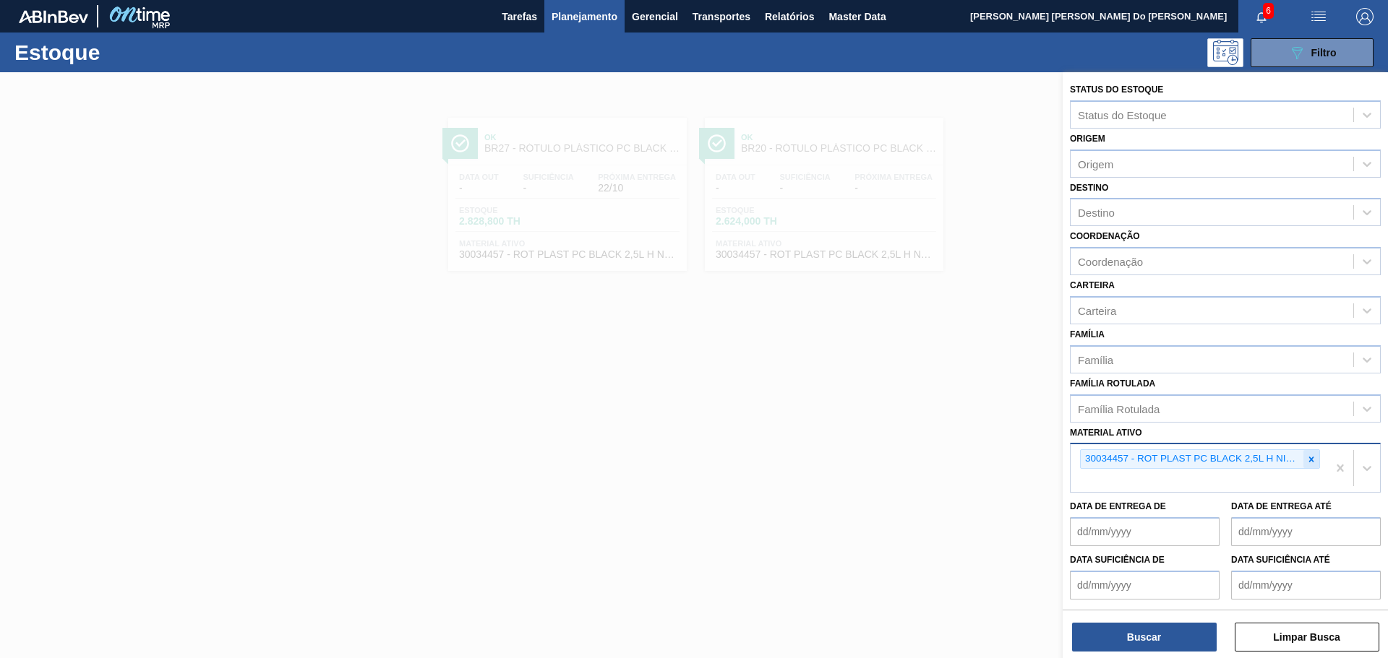
click at [1306, 457] on icon at bounding box center [1311, 460] width 10 height 10
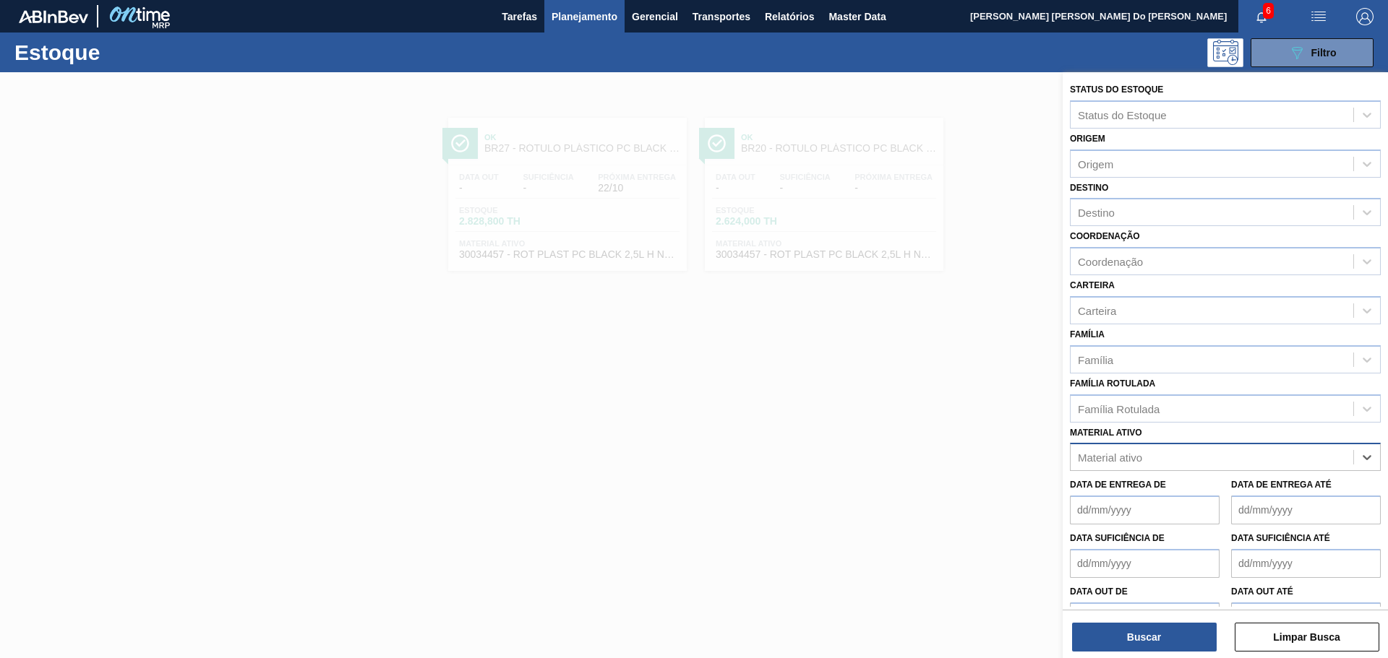
paste ativo "30034676"
type ativo "30034676"
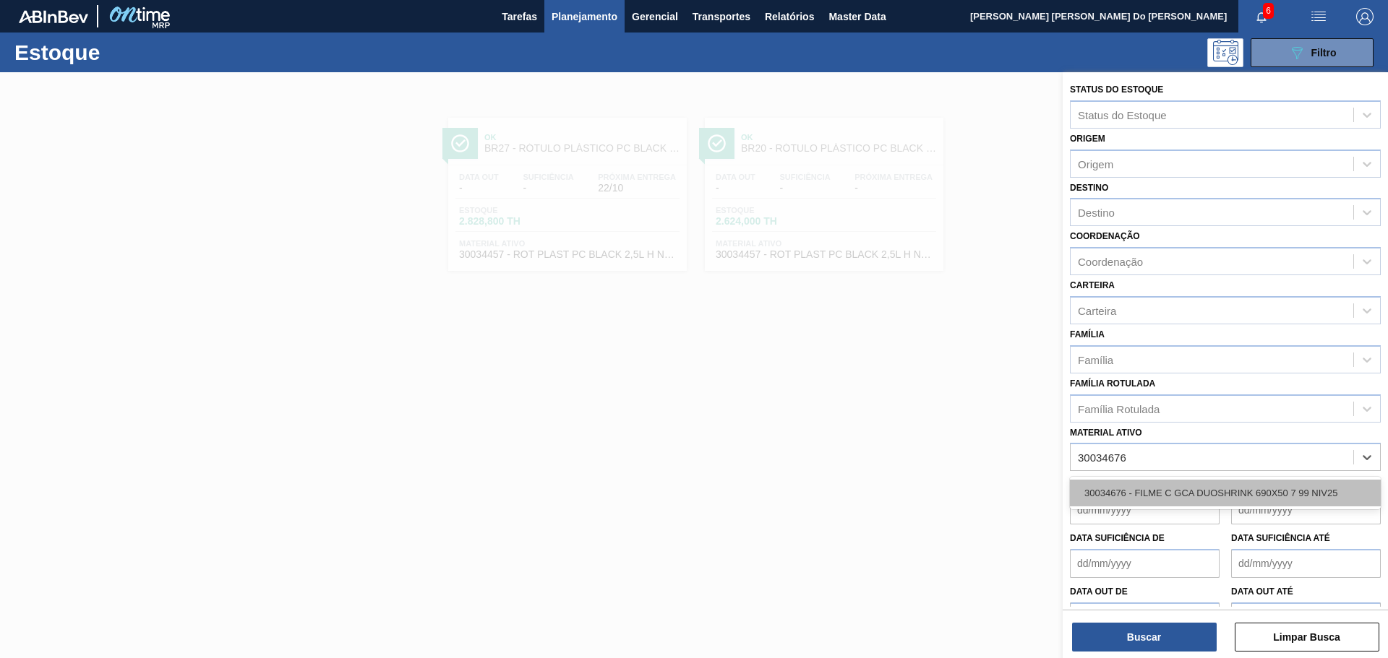
click at [1153, 490] on div "30034676 - FILME C GCA DUOSHRINK 690X50 7 99 NIV25" at bounding box center [1225, 493] width 311 height 27
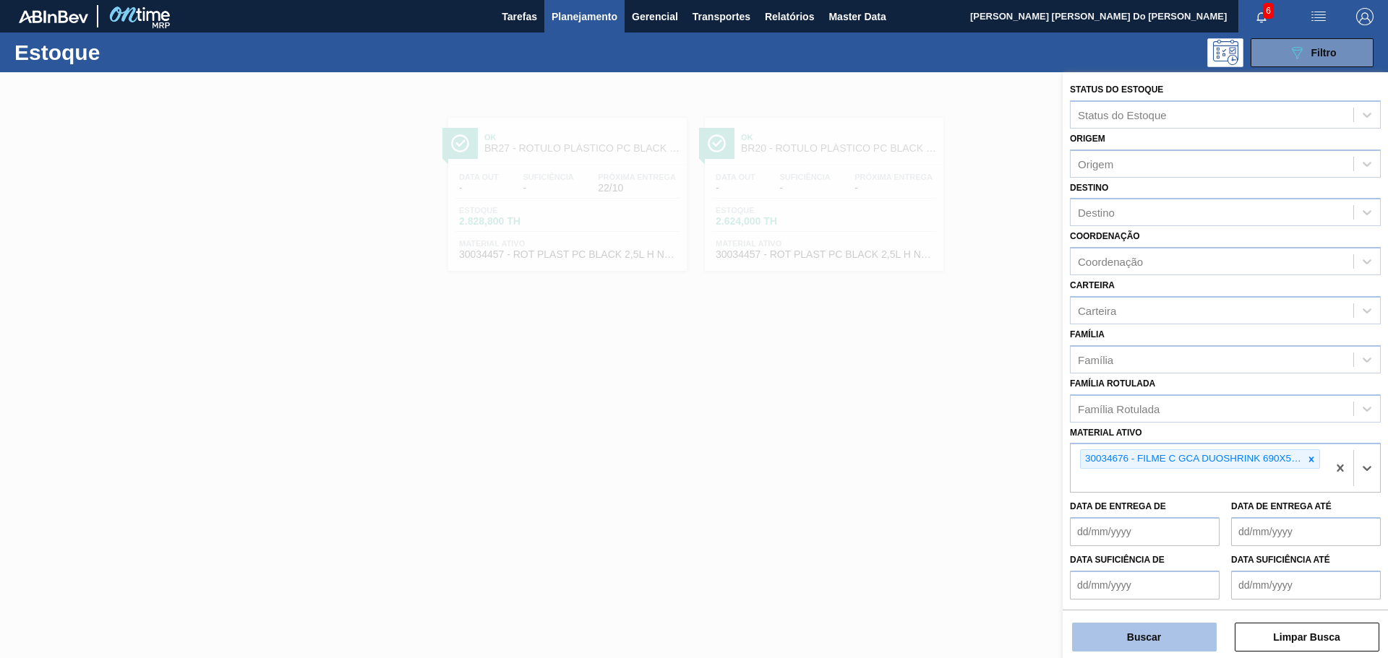
click at [1130, 640] on button "Buscar" at bounding box center [1144, 637] width 145 height 29
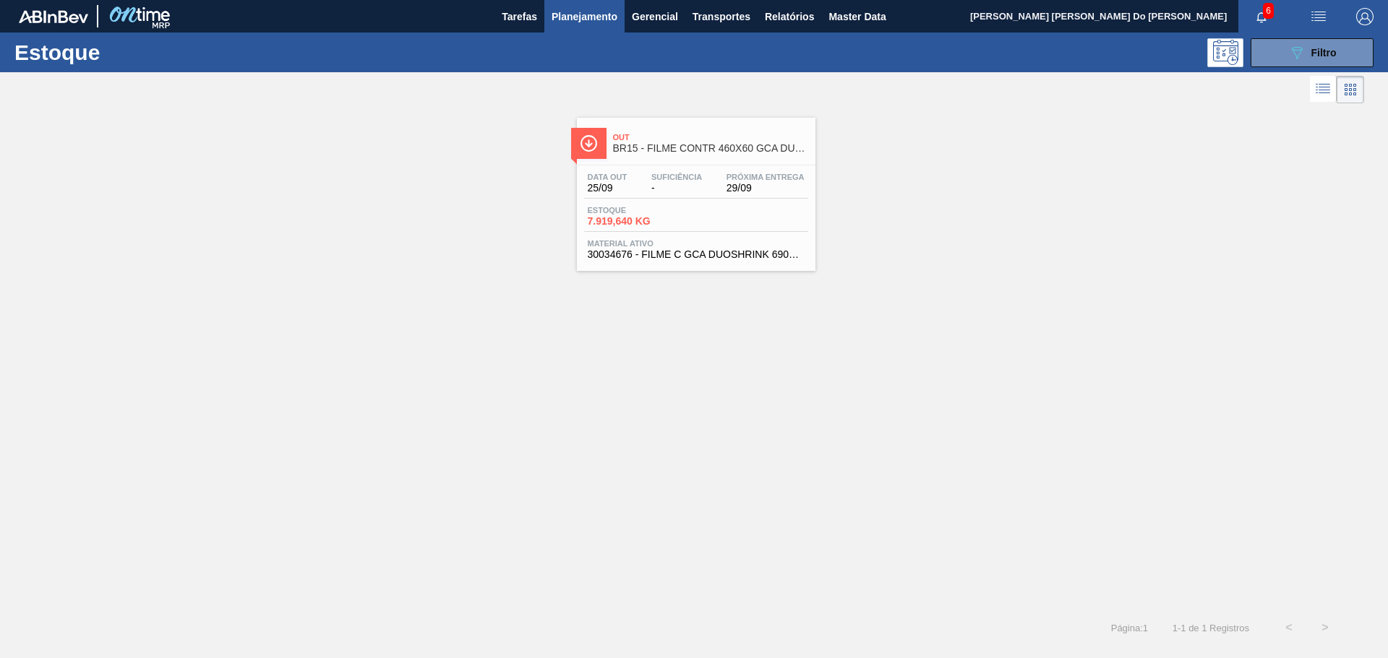
click at [664, 137] on span "Out" at bounding box center [710, 137] width 195 height 9
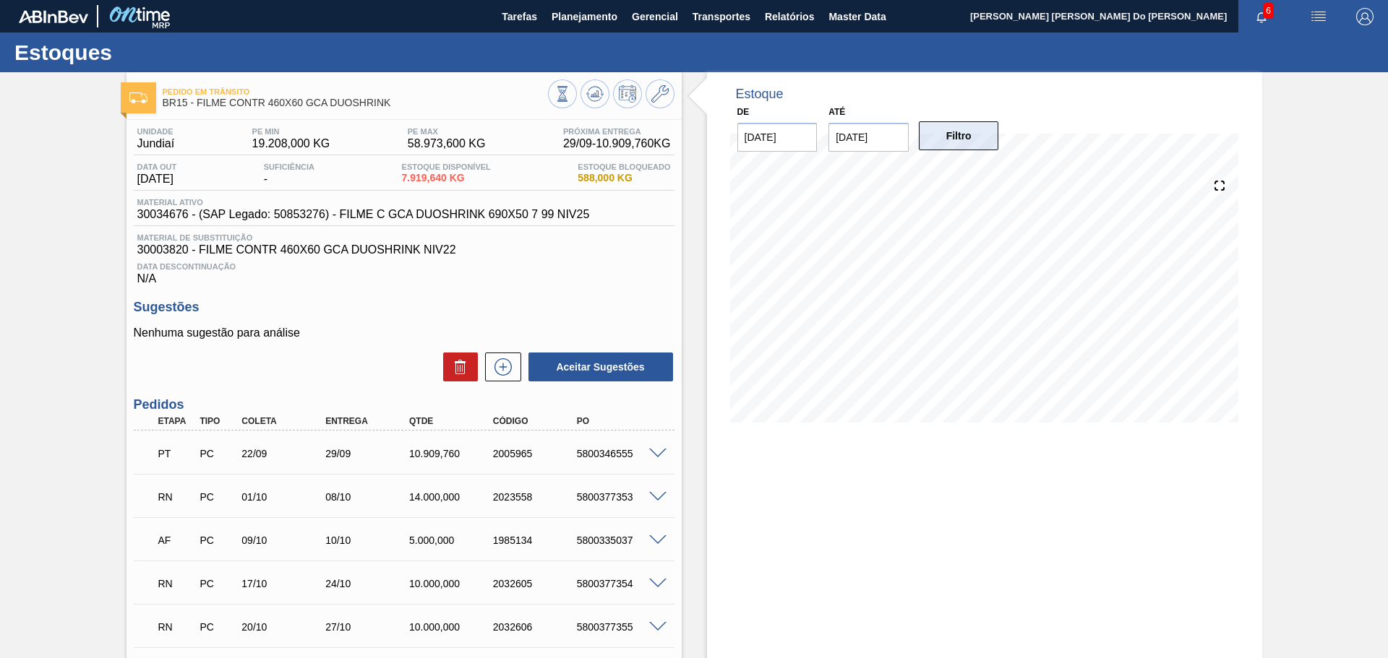
click at [947, 133] on button "Filtro" at bounding box center [959, 135] width 80 height 29
click at [958, 145] on button "Filtro" at bounding box center [959, 135] width 80 height 29
click at [845, 132] on input "[DATE]" at bounding box center [868, 137] width 80 height 29
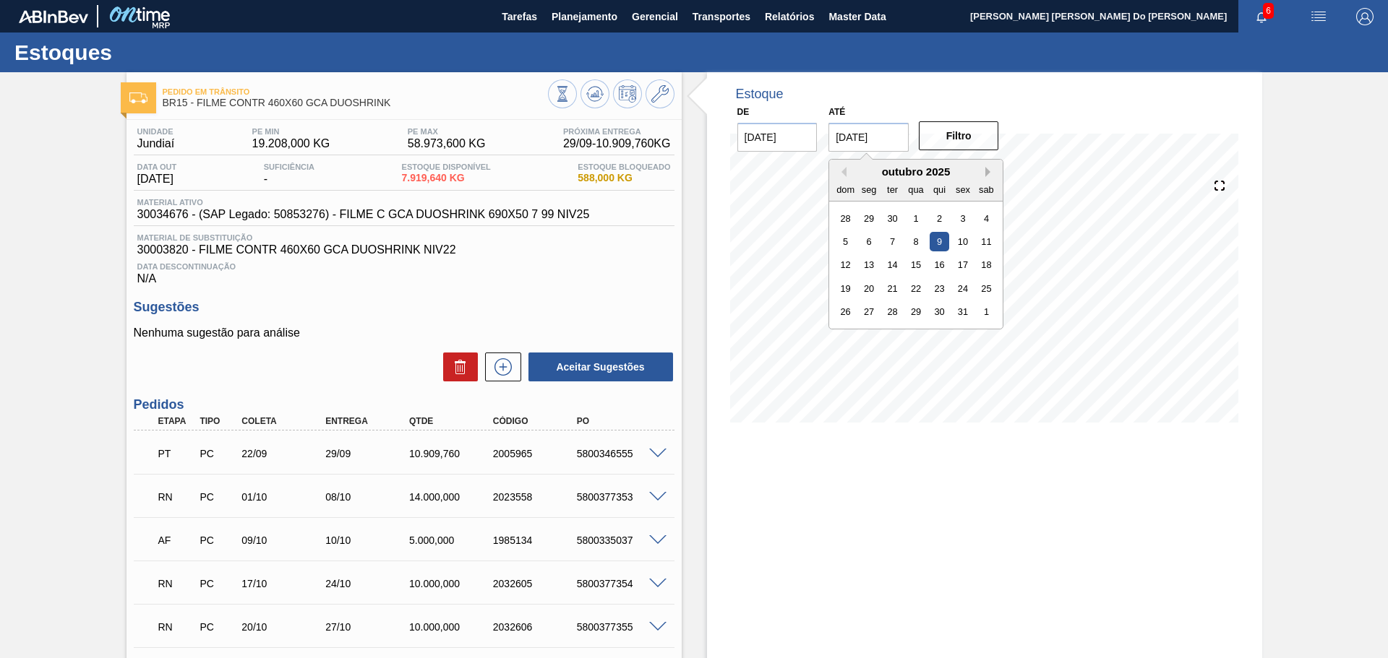
click at [991, 171] on button "Next Month" at bounding box center [990, 172] width 10 height 10
click at [985, 331] on div "6" at bounding box center [986, 336] width 20 height 20
type input "[DATE]"
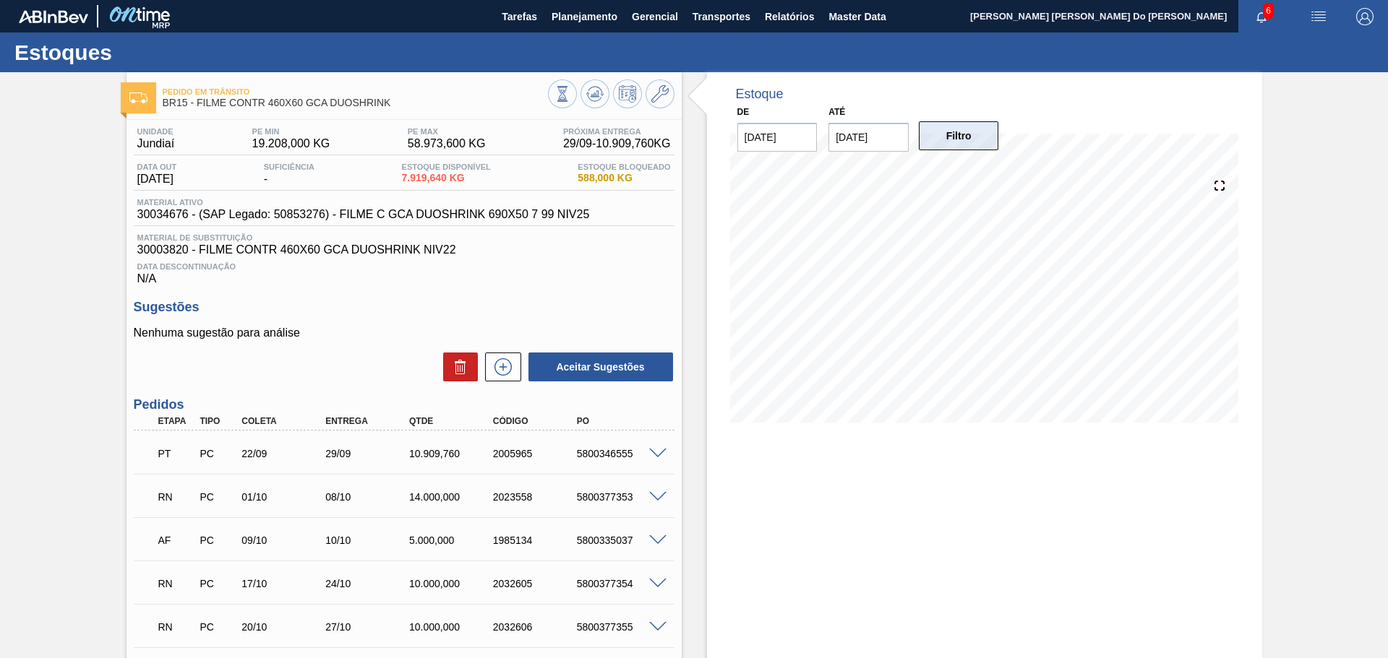
click at [964, 134] on button "Filtro" at bounding box center [959, 135] width 80 height 29
click at [566, 10] on span "Planejamento" at bounding box center [584, 16] width 66 height 17
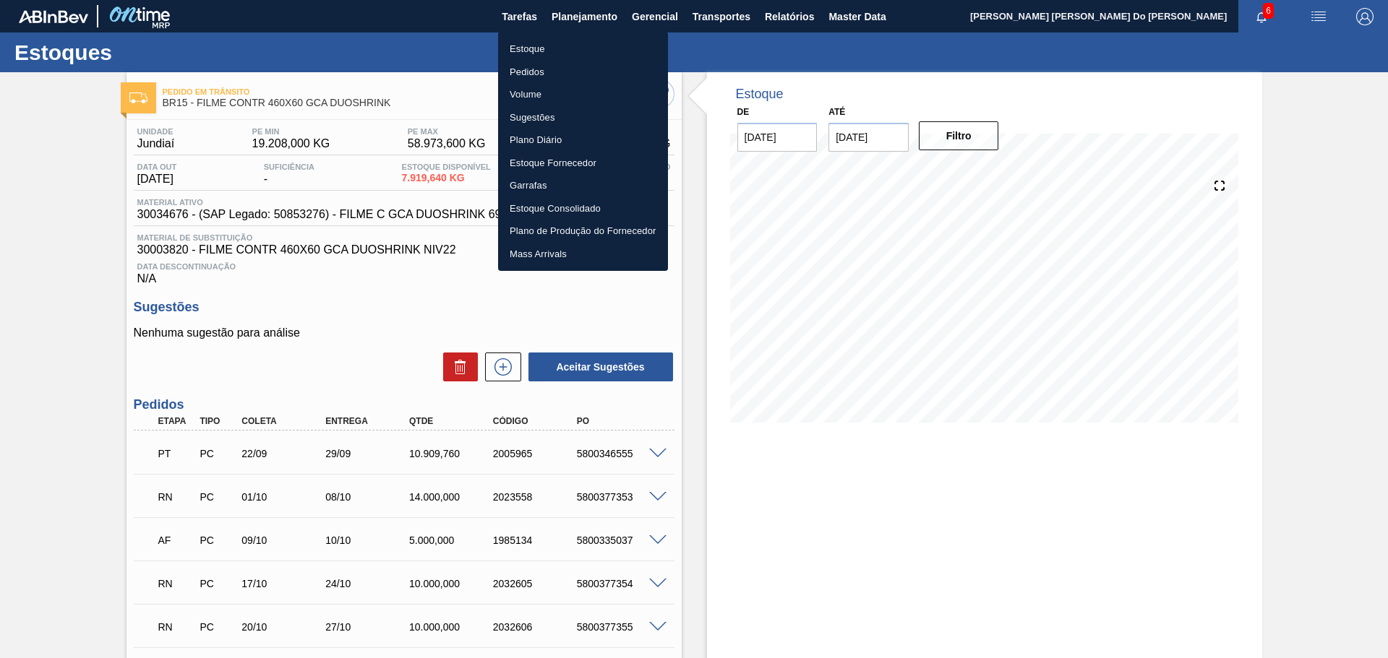
click at [523, 40] on li "Estoque" at bounding box center [583, 49] width 170 height 23
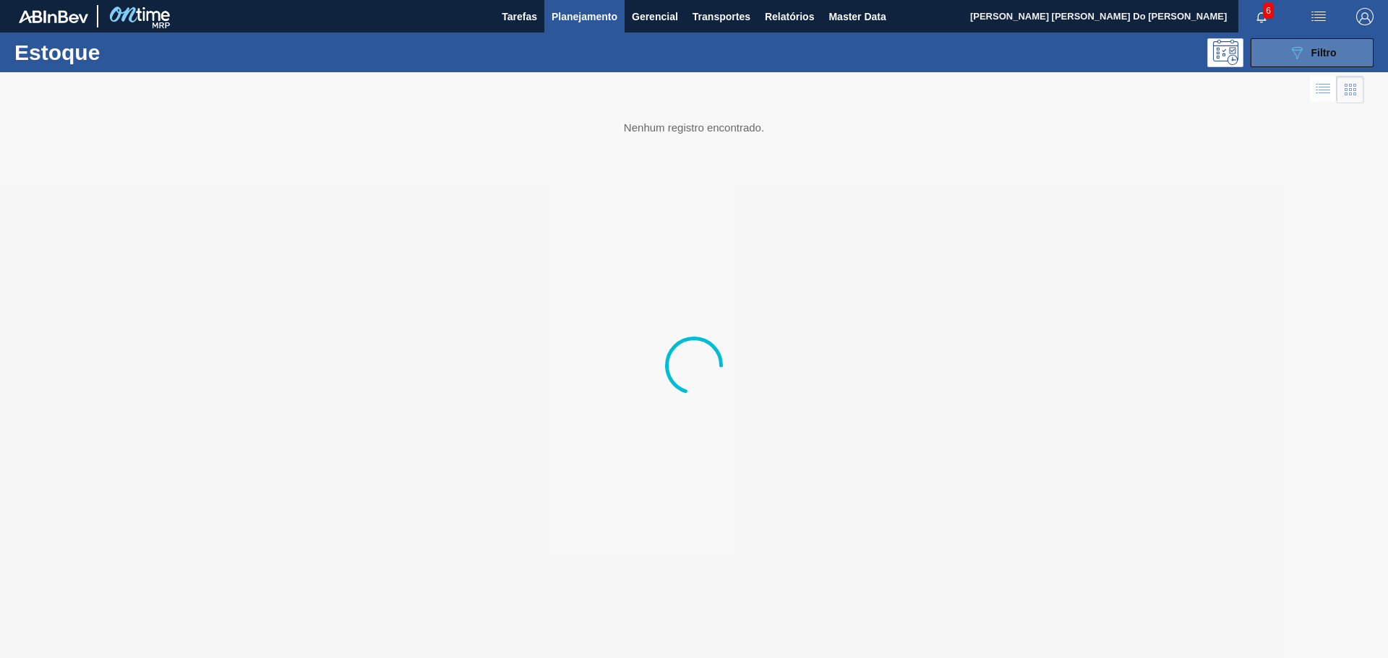
click at [1328, 56] on span "Filtro" at bounding box center [1323, 53] width 25 height 12
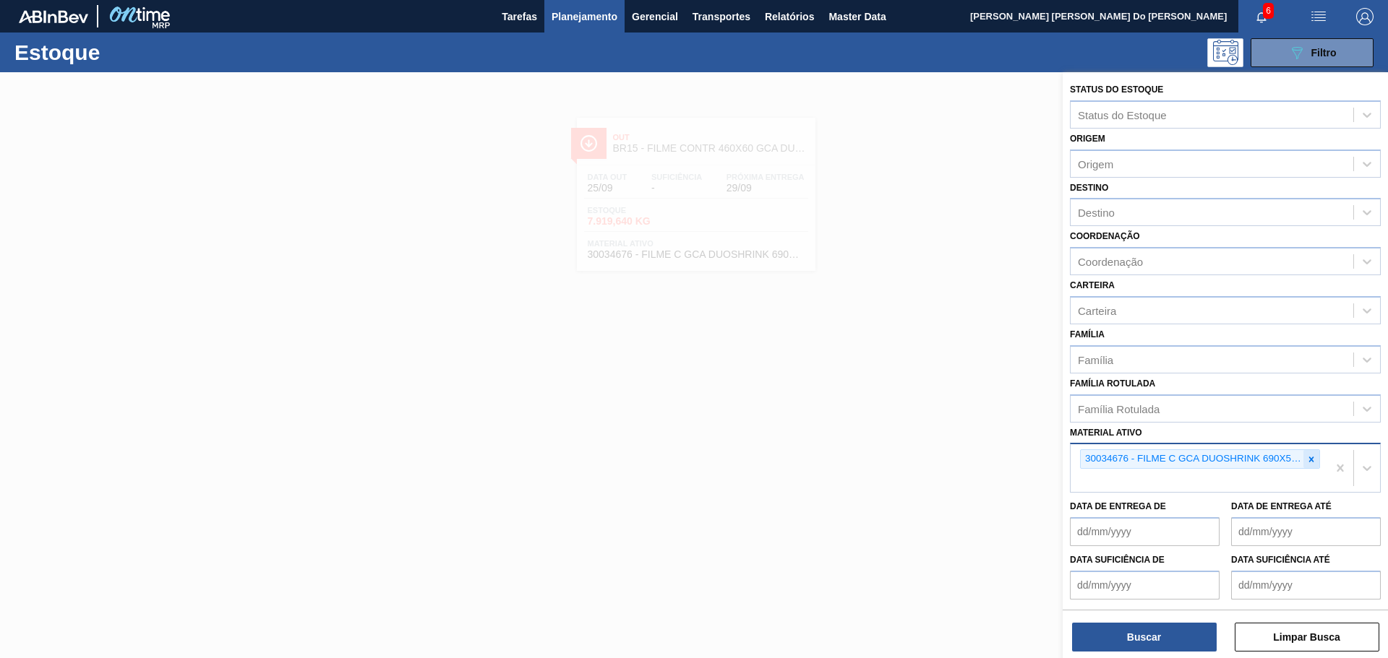
click at [1312, 456] on icon at bounding box center [1311, 460] width 10 height 10
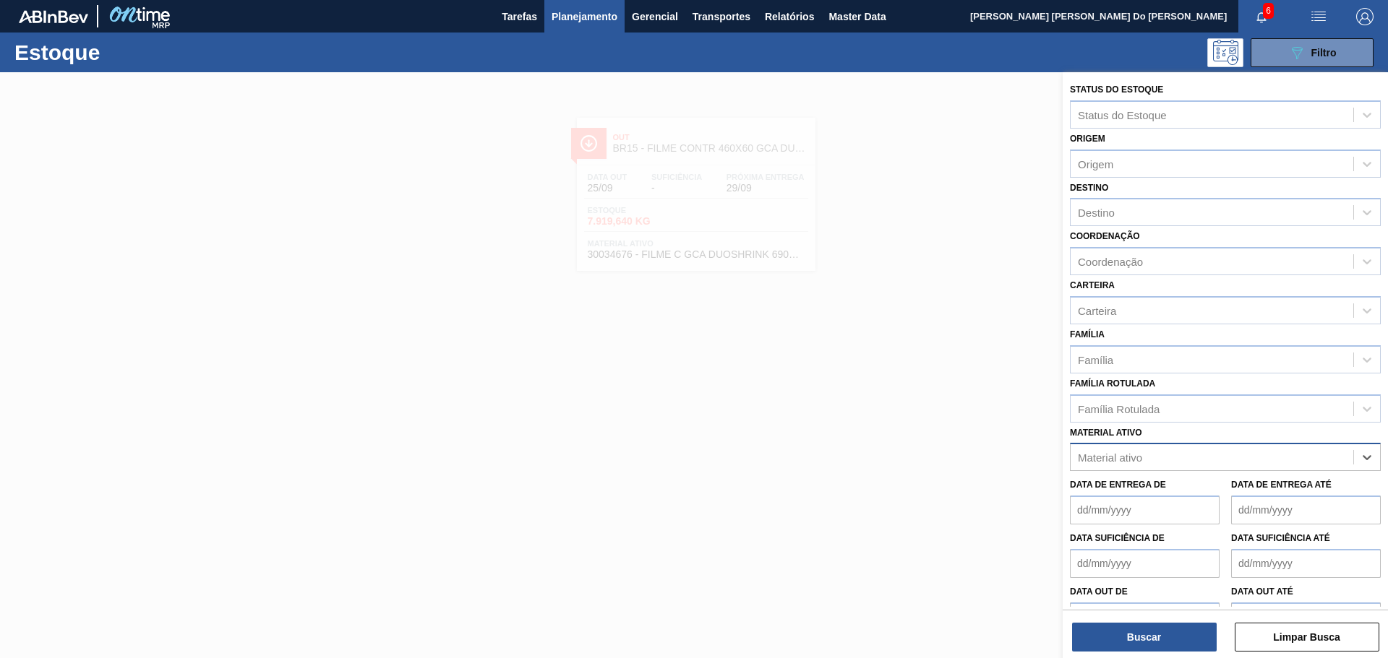
paste ativo "30003816"
type ativo "30003816"
click at [1154, 498] on div "30003816 - ROTULO PLAST. GCA 1L AH 2PACK1L NIV22" at bounding box center [1225, 493] width 311 height 27
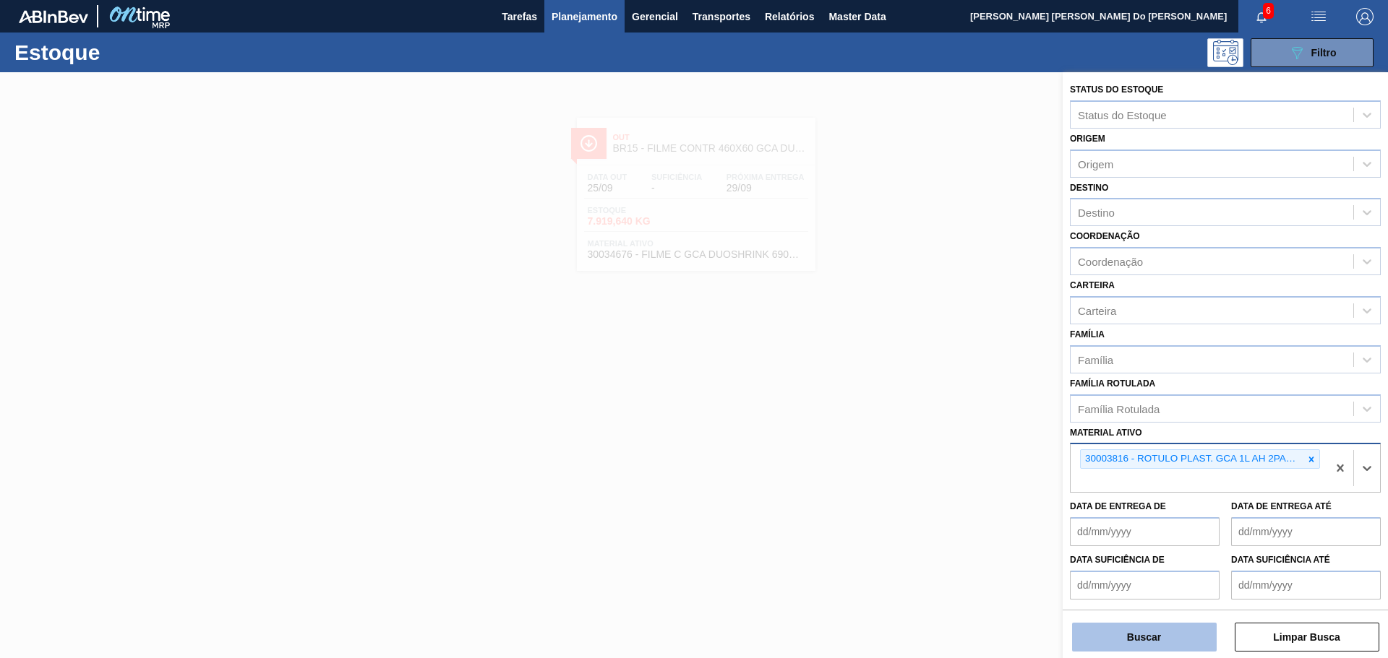
click at [1169, 649] on button "Buscar" at bounding box center [1144, 637] width 145 height 29
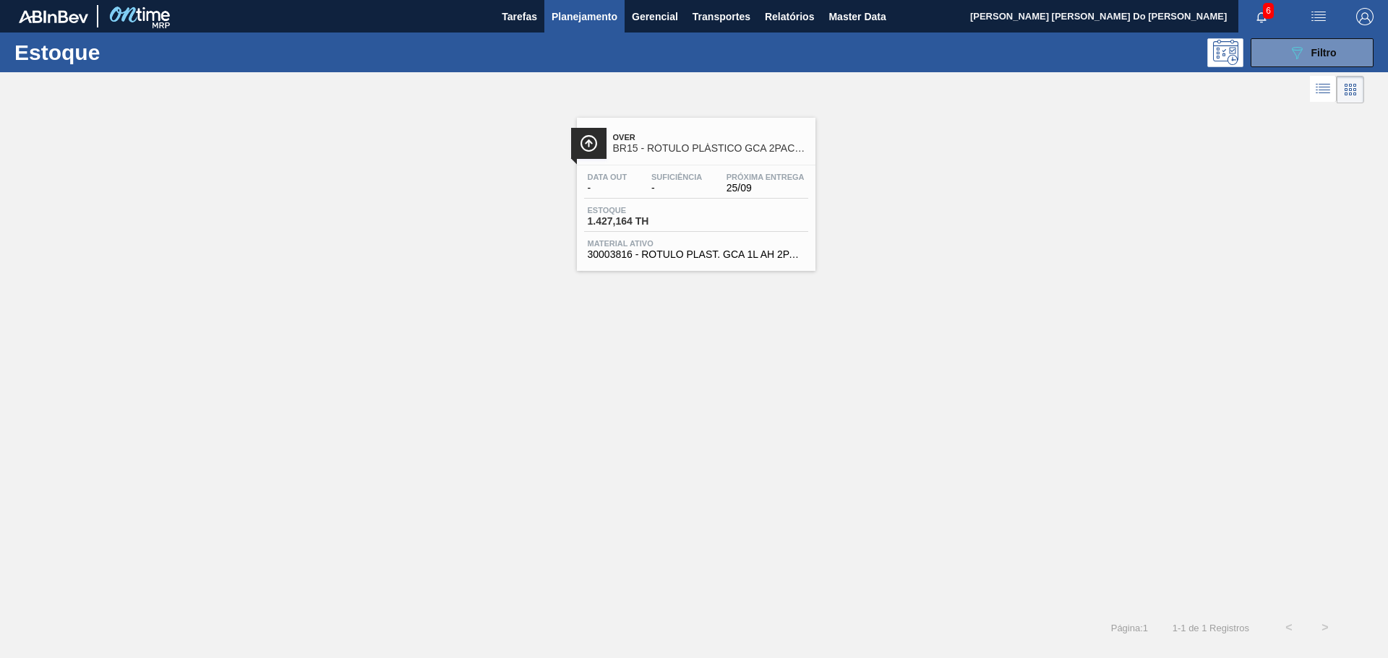
click at [666, 203] on div "Data out - Suficiência - Próxima Entrega 25/09 Estoque 1.427,164 TH Material at…" at bounding box center [696, 215] width 238 height 98
